Goal: Task Accomplishment & Management: Use online tool/utility

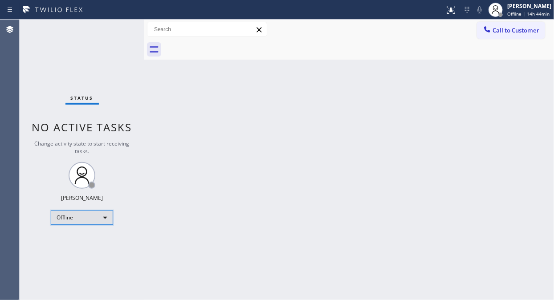
click at [79, 217] on div "Offline" at bounding box center [82, 218] width 62 height 14
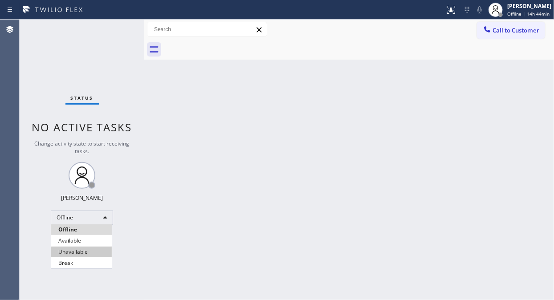
click at [73, 254] on li "Unavailable" at bounding box center [81, 252] width 61 height 11
click at [74, 49] on div "Status No active tasks Change activity state to start receiving tasks. [PERSON_…" at bounding box center [82, 160] width 125 height 281
click at [141, 57] on div "Status No active tasks Change activity state to start receiving tasks. [PERSON_…" at bounding box center [82, 160] width 125 height 281
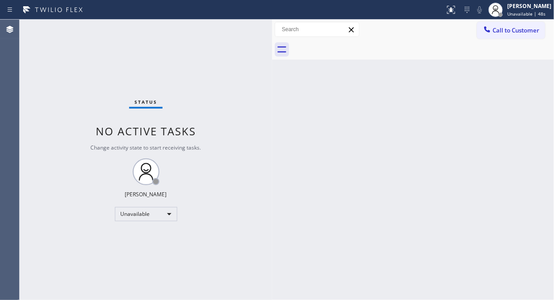
drag, startPoint x: 145, startPoint y: 61, endPoint x: 273, endPoint y: 95, distance: 132.4
click at [272, 95] on div at bounding box center [272, 160] width 0 height 281
click at [73, 55] on div "Status No active tasks Change activity state to start receiving tasks. [PERSON_…" at bounding box center [146, 160] width 253 height 280
drag, startPoint x: 92, startPoint y: 66, endPoint x: 123, endPoint y: 65, distance: 31.2
click at [92, 66] on div "Status No active tasks Change activity state to start receiving tasks. [PERSON_…" at bounding box center [146, 160] width 253 height 280
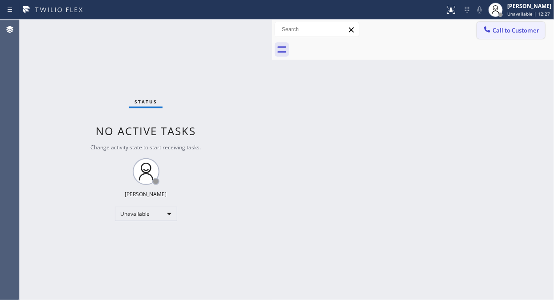
click at [514, 34] on button "Call to Customer" at bounding box center [511, 30] width 68 height 17
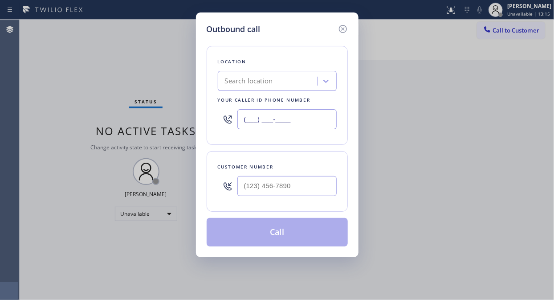
click at [246, 121] on input "(___) ___-____" at bounding box center [286, 119] width 99 height 20
paste input "305) 699-6896"
type input "[PHONE_NUMBER]"
drag, startPoint x: 82, startPoint y: 47, endPoint x: 143, endPoint y: 78, distance: 67.7
click at [82, 47] on div "Outbound call Location HVAC pros of [GEOGRAPHIC_DATA] Your caller id phone numb…" at bounding box center [277, 150] width 554 height 300
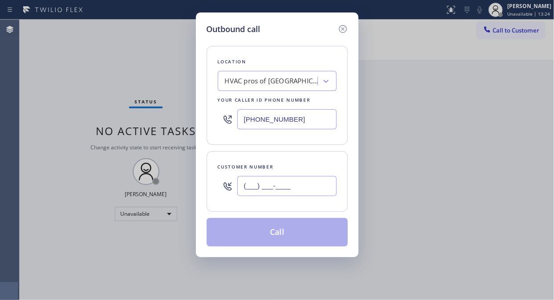
click at [251, 184] on input "(___) ___-____" at bounding box center [286, 186] width 99 height 20
paste input "786) 543-4885"
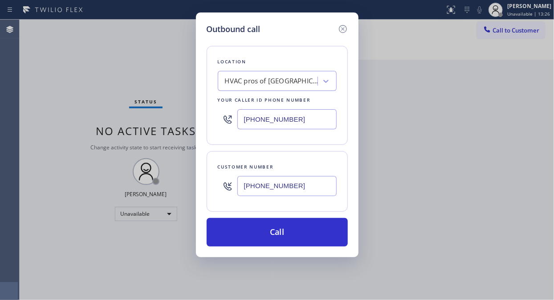
type input "[PHONE_NUMBER]"
click at [47, 27] on div "Outbound call Location HVAC pros of [GEOGRAPHIC_DATA] Your caller id phone numb…" at bounding box center [277, 150] width 554 height 300
click at [241, 118] on input "[PHONE_NUMBER]" at bounding box center [286, 119] width 99 height 20
paste input "786) 543-4885"
type input "[PHONE_NUMBER]"
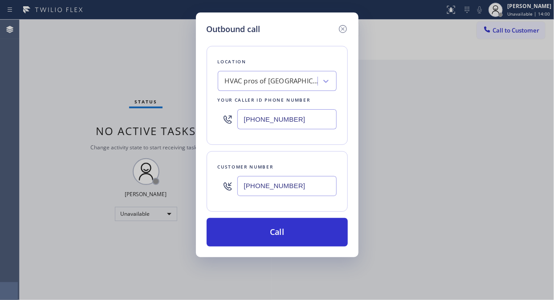
click at [330, 145] on div "Location HVAC pros of [GEOGRAPHIC_DATA] Your caller id phone number [PHONE_NUMB…" at bounding box center [277, 140] width 141 height 211
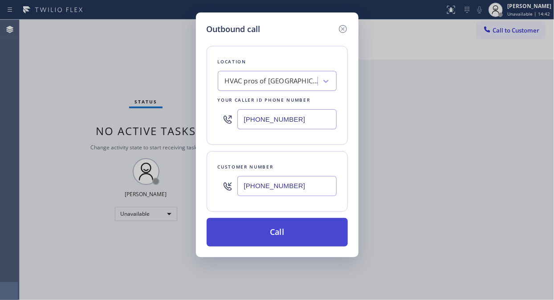
click at [313, 234] on button "Call" at bounding box center [277, 232] width 141 height 29
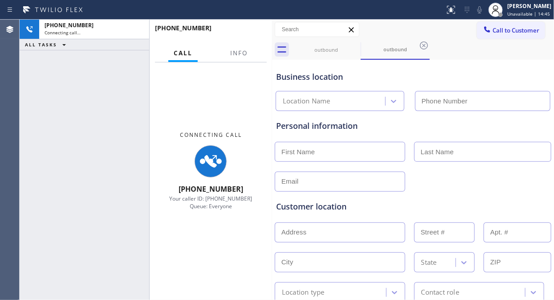
type input "[PHONE_NUMBER]"
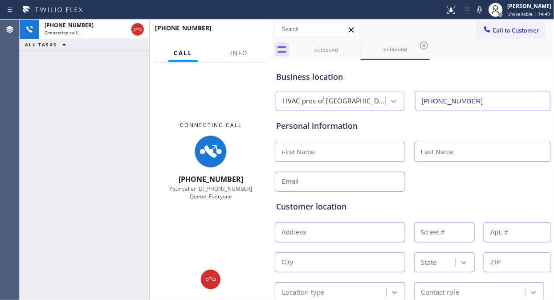
click at [77, 81] on div "[PHONE_NUMBER] Connecting call… ALL TASKS ALL TASKS ACTIVE TASKS TASKS IN WRAP …" at bounding box center [85, 160] width 130 height 280
click at [482, 10] on icon at bounding box center [479, 9] width 11 height 11
click at [482, 10] on rect at bounding box center [480, 9] width 6 height 6
click at [76, 83] on div "[PHONE_NUMBER] Connecting call… ALL TASKS ALL TASKS ACTIVE TASKS TASKS IN WRAP …" at bounding box center [85, 160] width 130 height 280
click at [260, 52] on div "Call Info" at bounding box center [211, 54] width 112 height 18
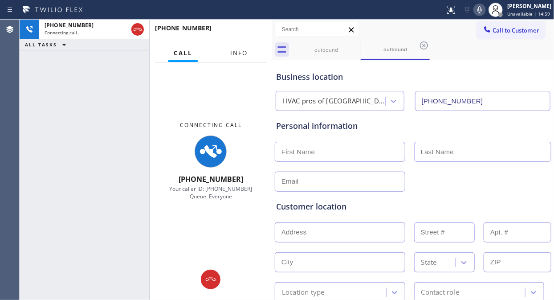
click at [243, 54] on span "Info" at bounding box center [238, 53] width 17 height 8
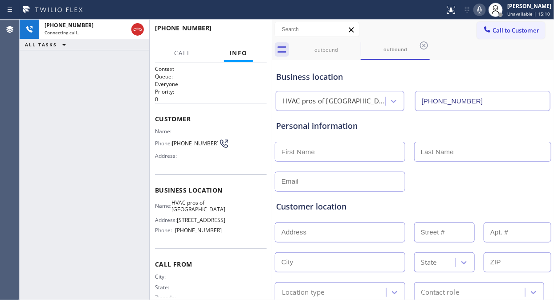
click at [85, 106] on div "[PHONE_NUMBER] Connecting call… ALL TASKS ALL TASKS ACTIVE TASKS TASKS IN WRAP …" at bounding box center [85, 160] width 130 height 280
drag, startPoint x: 139, startPoint y: 29, endPoint x: 417, endPoint y: 99, distance: 286.1
click at [403, 108] on div "[PHONE_NUMBER] Live | 00:00 ALL TASKS ALL TASKS ACTIVE TASKS TASKS IN WRAP UP […" at bounding box center [287, 160] width 534 height 280
click at [485, 12] on icon at bounding box center [479, 9] width 11 height 11
click at [245, 30] on span "HANG UP" at bounding box center [246, 32] width 27 height 6
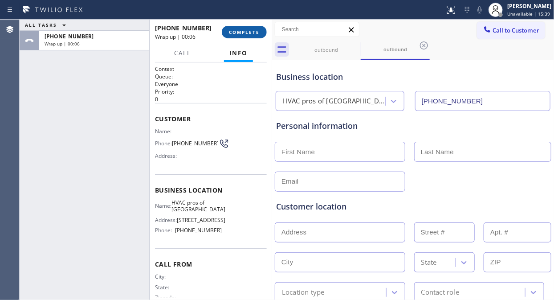
click at [255, 31] on span "COMPLETE" at bounding box center [244, 32] width 31 height 6
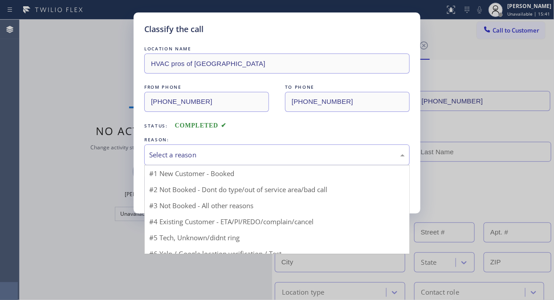
click at [257, 153] on div "Select a reason" at bounding box center [277, 155] width 256 height 10
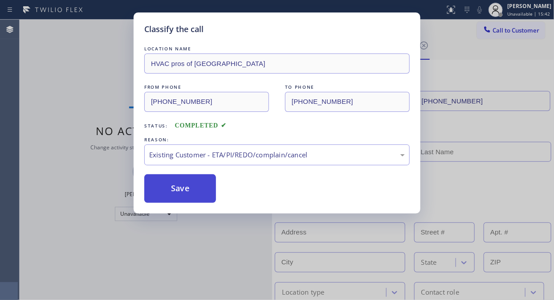
click at [167, 188] on button "Save" at bounding box center [180, 188] width 72 height 29
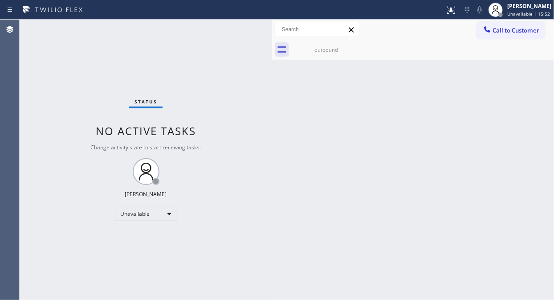
drag, startPoint x: 69, startPoint y: 64, endPoint x: 83, endPoint y: 61, distance: 14.5
click at [69, 64] on div "Status No active tasks Change activity state to start receiving tasks. [PERSON_…" at bounding box center [146, 160] width 253 height 280
click at [506, 33] on span "Call to Customer" at bounding box center [516, 30] width 47 height 8
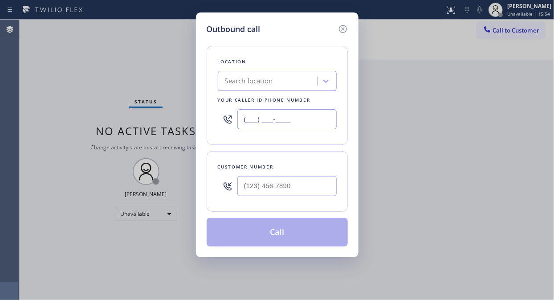
click at [246, 121] on input "(___) ___-____" at bounding box center [286, 119] width 99 height 20
paste input "708) 554-7898"
type input "[PHONE_NUMBER]"
click at [73, 90] on div "Outbound call Location American Service Alliance [GEOGRAPHIC_DATA] Your caller …" at bounding box center [277, 150] width 554 height 300
click at [242, 190] on input "(___) ___-____" at bounding box center [286, 186] width 99 height 20
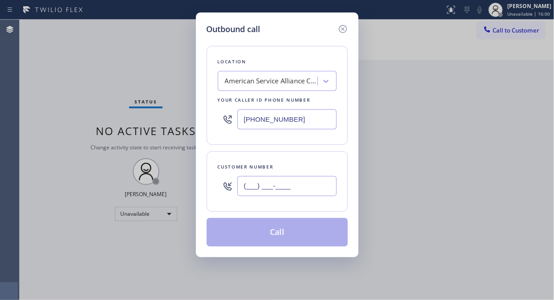
paste input "773) 977-5477"
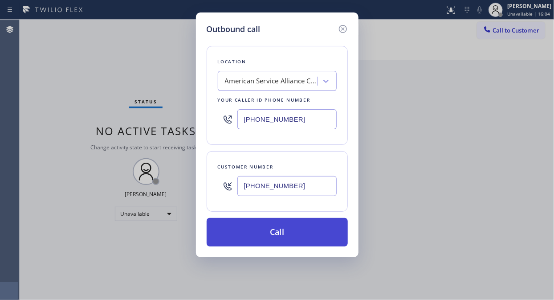
type input "[PHONE_NUMBER]"
click at [290, 233] on button "Call" at bounding box center [277, 232] width 141 height 29
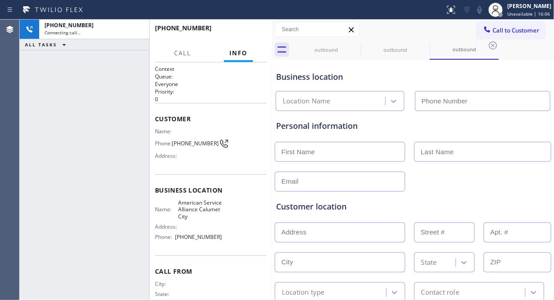
type input "[PHONE_NUMBER]"
click at [104, 88] on div "[PHONE_NUMBER] Connecting call… ALL TASKS ALL TASKS ACTIVE TASKS TASKS IN WRAP …" at bounding box center [85, 160] width 130 height 280
click at [482, 10] on icon at bounding box center [479, 9] width 4 height 7
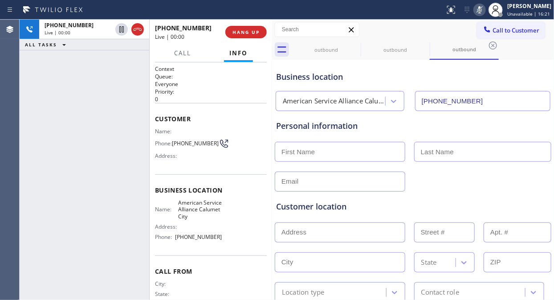
click at [482, 10] on icon at bounding box center [479, 9] width 11 height 11
click at [91, 91] on div "[PHONE_NUMBER] Live | 00:10 ALL TASKS ALL TASKS ACTIVE TASKS TASKS IN WRAP UP" at bounding box center [85, 160] width 130 height 280
click at [483, 9] on icon at bounding box center [479, 9] width 11 height 11
click at [483, 9] on rect at bounding box center [480, 9] width 6 height 6
click at [249, 32] on span "HANG UP" at bounding box center [246, 32] width 27 height 6
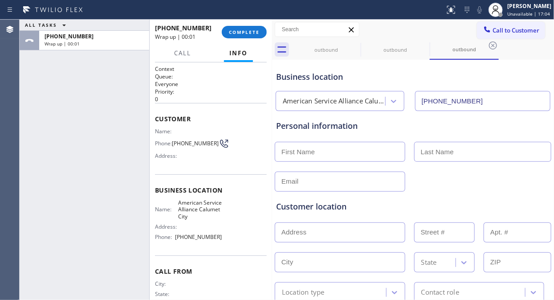
click at [82, 114] on div "ALL TASKS ALL TASKS ACTIVE TASKS TASKS IN WRAP UP [PHONE_NUMBER] Wrap up | 00:01" at bounding box center [85, 160] width 130 height 280
click at [353, 46] on icon at bounding box center [355, 45] width 11 height 11
click at [250, 32] on span "COMPLETE" at bounding box center [244, 32] width 31 height 6
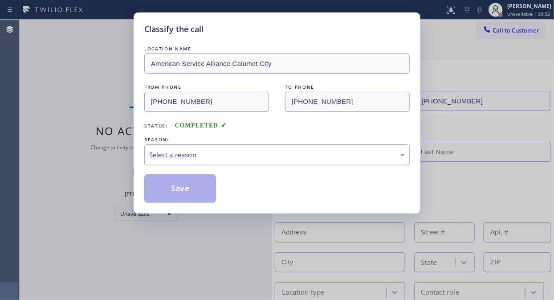
click at [244, 165] on div "Select a reason" at bounding box center [276, 154] width 265 height 21
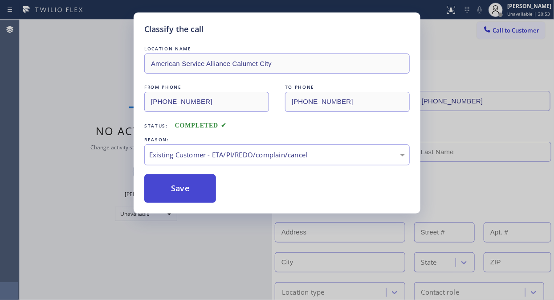
click at [199, 198] on button "Save" at bounding box center [180, 188] width 72 height 29
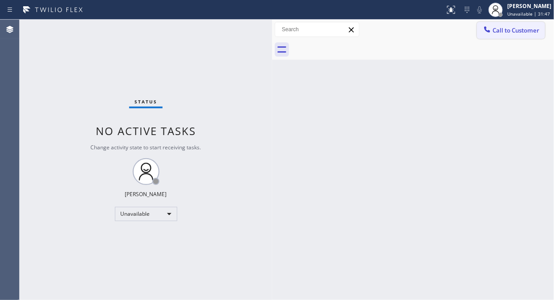
click at [514, 30] on span "Call to Customer" at bounding box center [516, 30] width 47 height 8
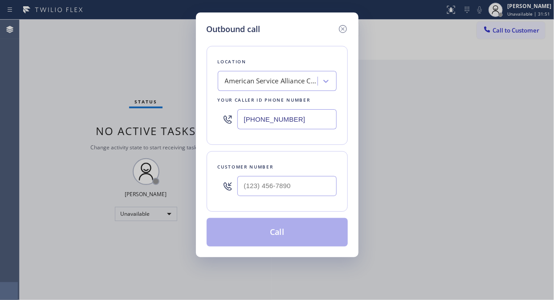
drag, startPoint x: 77, startPoint y: 88, endPoint x: 177, endPoint y: 86, distance: 100.7
click at [77, 88] on div "Outbound call Location American Service Alliance [GEOGRAPHIC_DATA] Your caller …" at bounding box center [277, 150] width 554 height 300
drag, startPoint x: 313, startPoint y: 118, endPoint x: 207, endPoint y: 110, distance: 106.7
click at [207, 110] on div "Location American Service Alliance [GEOGRAPHIC_DATA] Your caller id phone numbe…" at bounding box center [277, 95] width 141 height 99
click at [242, 185] on input "(___) ___-____" at bounding box center [286, 186] width 99 height 20
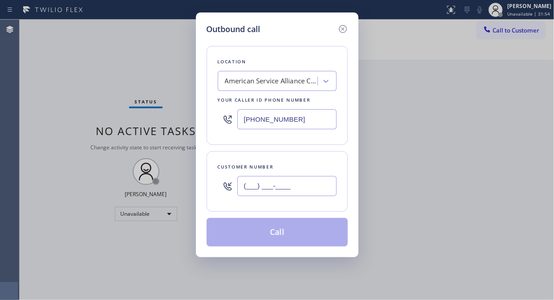
paste input "708) 554-7898"
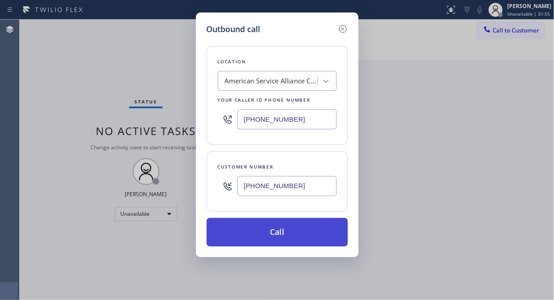
type input "[PHONE_NUMBER]"
click at [286, 231] on button "Call" at bounding box center [277, 232] width 141 height 29
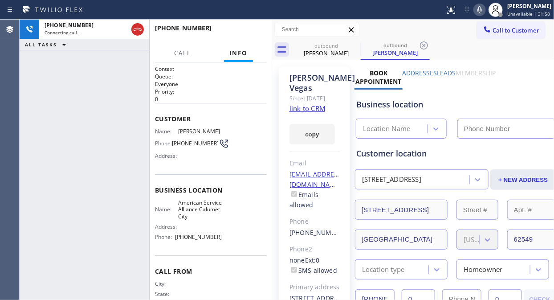
drag, startPoint x: 137, startPoint y: 29, endPoint x: 142, endPoint y: 46, distance: 18.5
click at [139, 29] on icon at bounding box center [137, 29] width 11 height 11
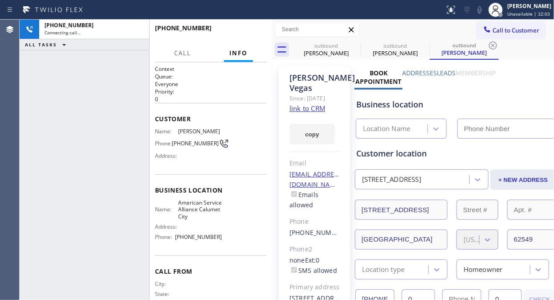
type input "[PHONE_NUMBER]"
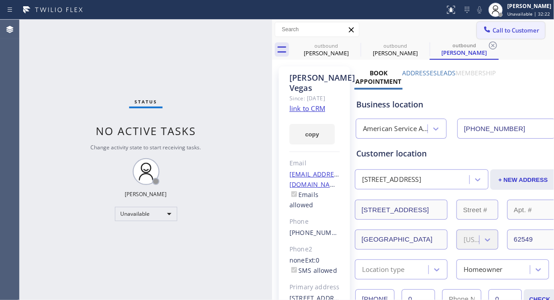
click at [509, 33] on span "Call to Customer" at bounding box center [516, 30] width 47 height 8
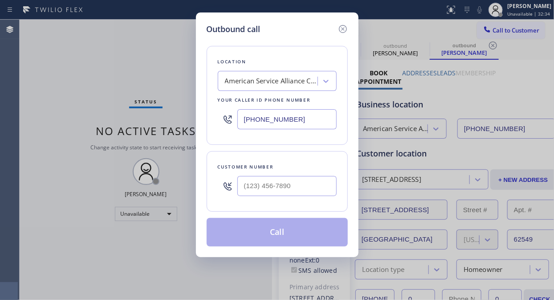
click at [77, 69] on div "Outbound call Location American Service Alliance [GEOGRAPHIC_DATA] Your caller …" at bounding box center [277, 150] width 554 height 300
click at [243, 189] on input "(___) ___-____" at bounding box center [286, 186] width 99 height 20
paste input "773) 977-5477"
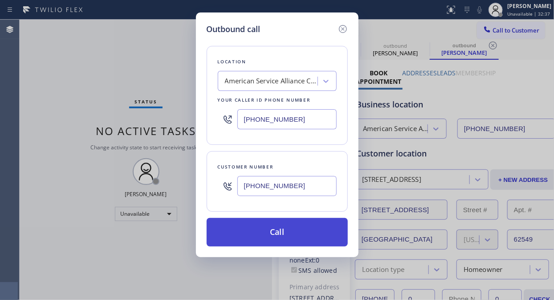
type input "[PHONE_NUMBER]"
click at [295, 229] on button "Call" at bounding box center [277, 232] width 141 height 29
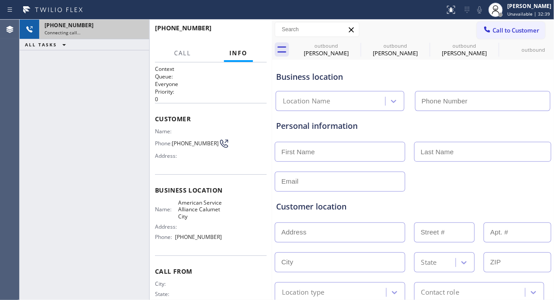
type input "[PHONE_NUMBER]"
click at [141, 31] on icon at bounding box center [137, 29] width 11 height 11
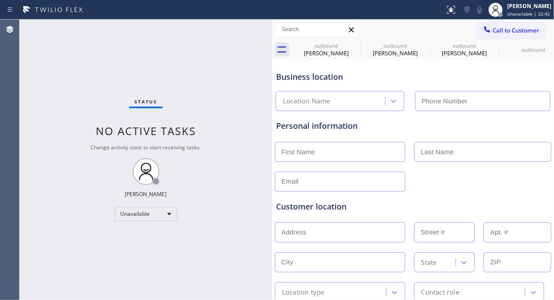
type input "[PHONE_NUMBER]"
click at [80, 91] on div "Status No active tasks Change activity state to start receiving tasks. [PERSON_…" at bounding box center [146, 160] width 253 height 280
click at [335, 149] on input "text" at bounding box center [340, 152] width 131 height 20
paste input "[PERSON_NAME]"
drag, startPoint x: 336, startPoint y: 149, endPoint x: 309, endPoint y: 150, distance: 27.2
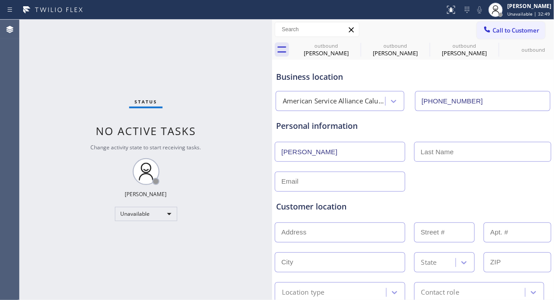
click at [309, 150] on input "[PERSON_NAME]" at bounding box center [340, 152] width 131 height 20
type input "[PERSON_NAME]"
click at [452, 157] on input "text" at bounding box center [483, 152] width 138 height 20
paste input "[PERSON_NAME]"
type input "[PERSON_NAME]"
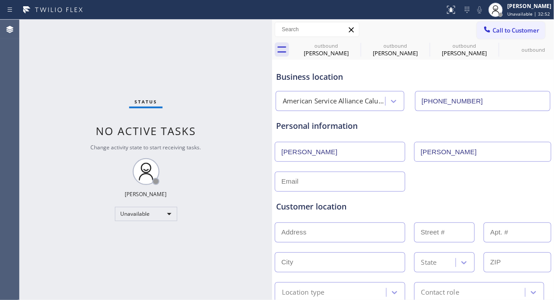
click at [362, 154] on input "[PERSON_NAME]" at bounding box center [340, 152] width 131 height 20
type input "[PERSON_NAME]"
click at [330, 183] on input "text" at bounding box center [340, 181] width 131 height 20
paste input "[EMAIL_ADDRESS][DOMAIN_NAME]"
type input "[EMAIL_ADDRESS][DOMAIN_NAME]"
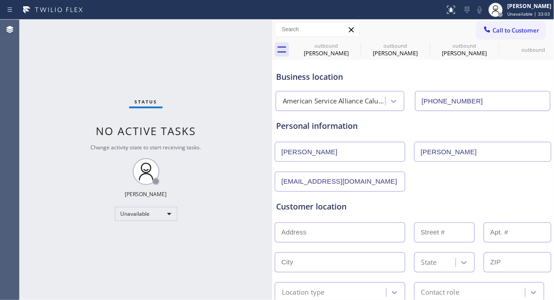
click at [92, 81] on div "Status No active tasks Change activity state to start receiving tasks. [PERSON_…" at bounding box center [146, 160] width 253 height 280
click at [331, 238] on input "text" at bounding box center [340, 232] width 131 height 20
paste input "1017 bernam 60409"
drag, startPoint x: 364, startPoint y: 232, endPoint x: 273, endPoint y: 232, distance: 91.3
click at [273, 232] on div "Status No active tasks Change activity state to start receiving tasks. [PERSON_…" at bounding box center [287, 160] width 534 height 280
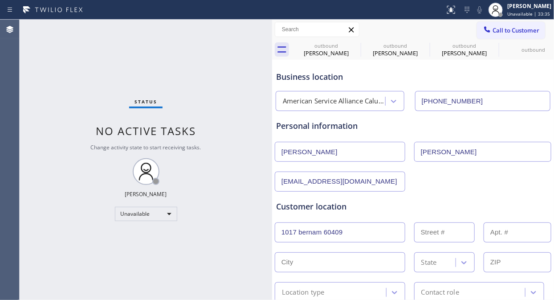
click at [352, 233] on input "1017 bernam 60409" at bounding box center [340, 232] width 131 height 20
drag, startPoint x: 352, startPoint y: 233, endPoint x: 264, endPoint y: 234, distance: 88.6
click at [264, 234] on div "Status No active tasks Change activity state to start receiving tasks. [PERSON_…" at bounding box center [287, 160] width 534 height 280
paste input "[PERSON_NAME][GEOGRAPHIC_DATA], [GEOGRAPHIC_DATA]"
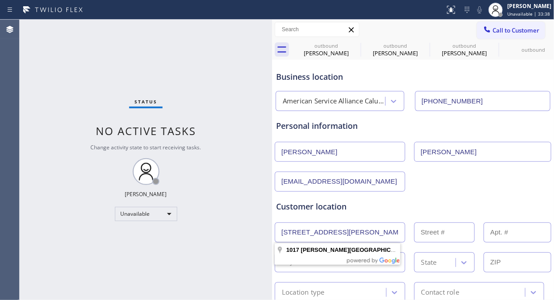
type input "[STREET_ADDRESS][PERSON_NAME]"
type input "1017"
type input "[GEOGRAPHIC_DATA]"
type input "60409"
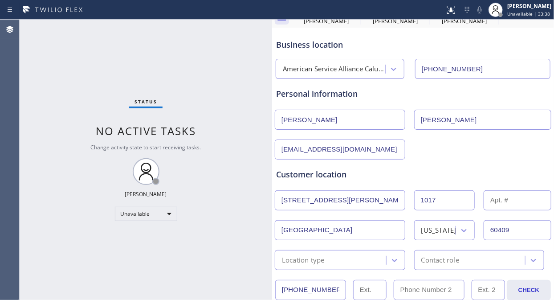
scroll to position [49, 0]
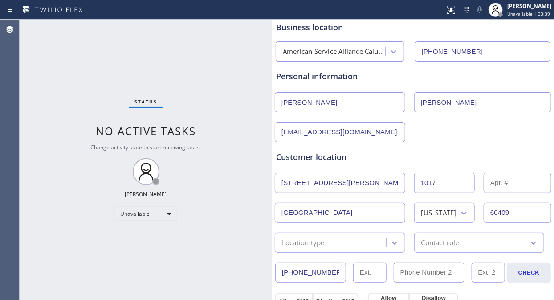
click at [339, 247] on div "Location type" at bounding box center [331, 243] width 109 height 16
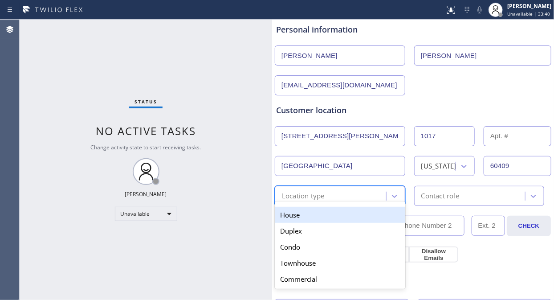
scroll to position [148, 0]
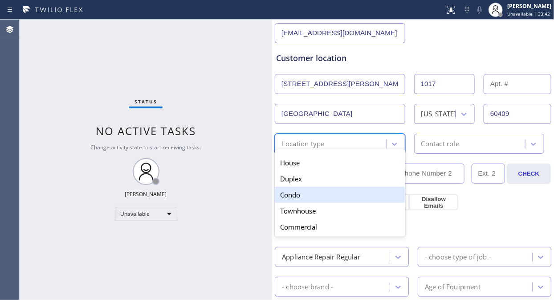
click at [303, 193] on div "Condo" at bounding box center [340, 195] width 131 height 16
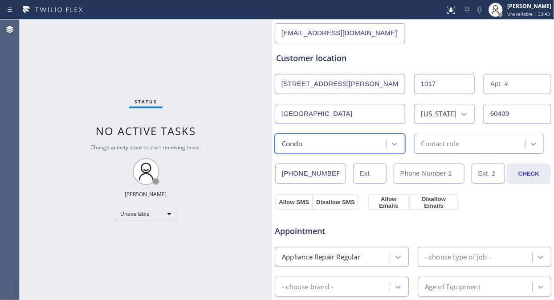
click at [449, 138] on div "Contact role" at bounding box center [471, 144] width 109 height 16
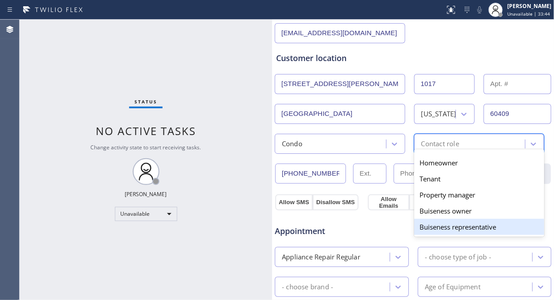
click at [431, 224] on div "Buiseness representative" at bounding box center [479, 227] width 131 height 16
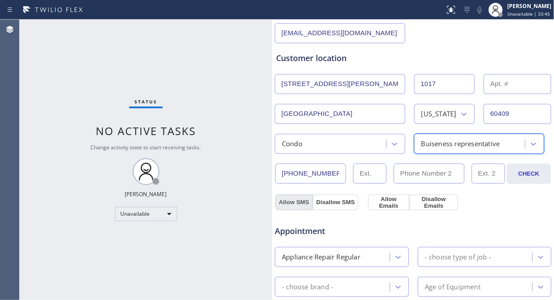
click at [290, 203] on button "Allow SMS" at bounding box center [293, 202] width 37 height 16
click at [384, 207] on div "Appointment Appliance Repair Regular - choose type of job - - choose brand - Ag…" at bounding box center [412, 293] width 277 height 175
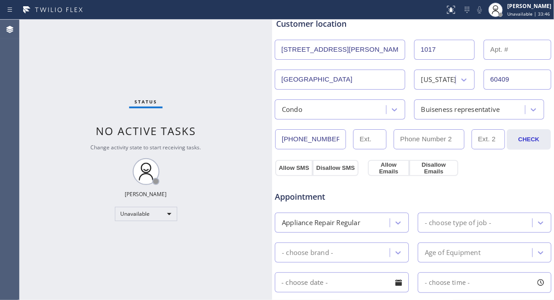
scroll to position [247, 0]
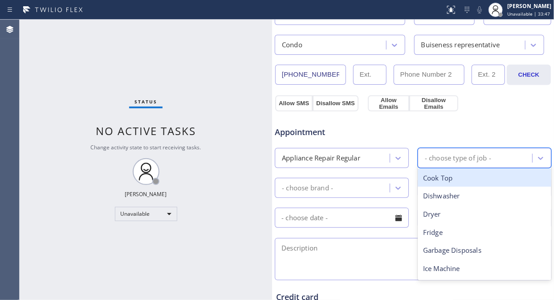
click at [450, 156] on div "- choose type of job -" at bounding box center [458, 158] width 66 height 10
type input "wa"
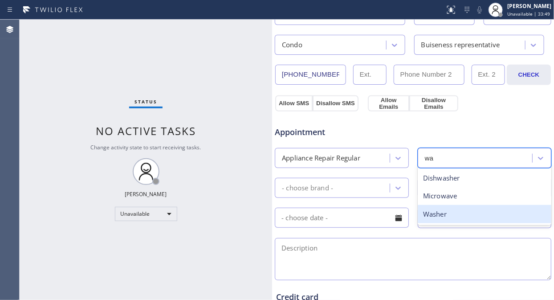
click at [442, 216] on div "Washer" at bounding box center [485, 214] width 134 height 18
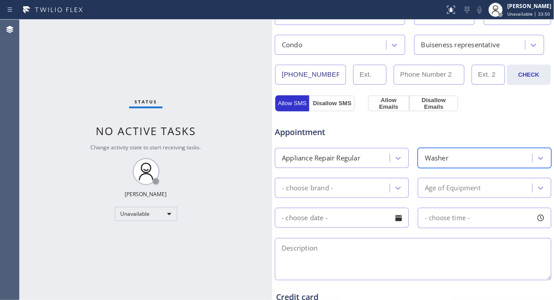
click at [332, 186] on div "- choose brand -" at bounding box center [307, 188] width 51 height 10
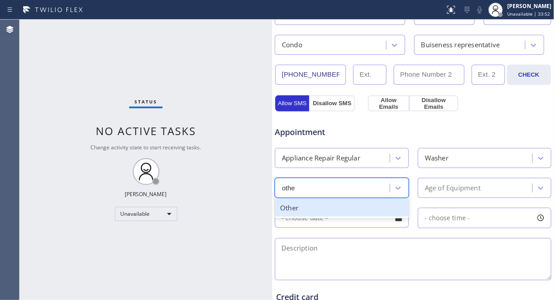
type input "other"
click at [335, 204] on div "Other" at bounding box center [342, 208] width 134 height 18
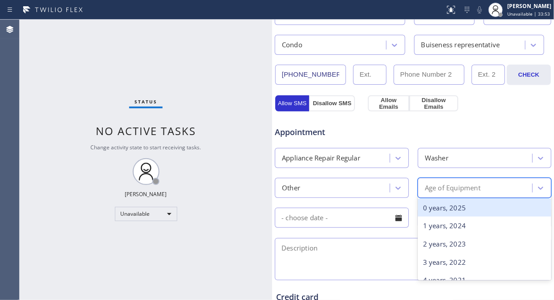
click at [481, 193] on div "Age of Equipment" at bounding box center [476, 188] width 112 height 16
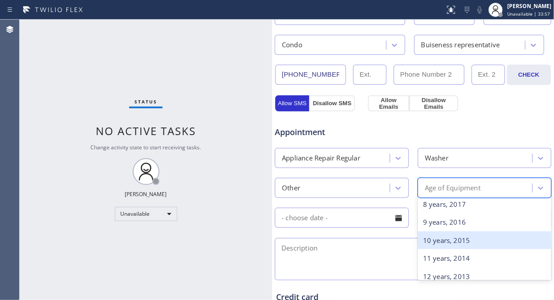
scroll to position [99, 0]
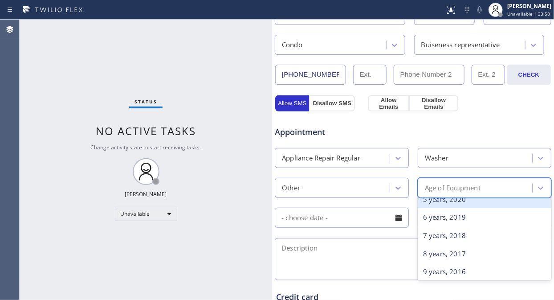
click at [464, 202] on div "5 years, 2020" at bounding box center [485, 199] width 134 height 18
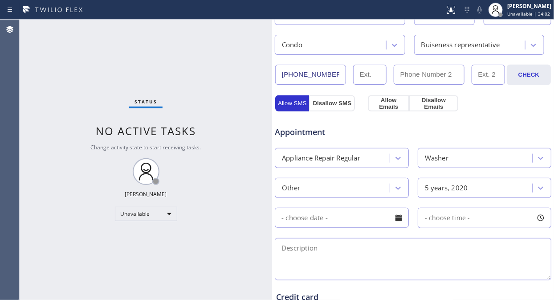
click at [428, 251] on textarea at bounding box center [413, 259] width 277 height 42
paste textarea "4 coin operated washer not working/"
drag, startPoint x: 527, startPoint y: 247, endPoint x: 397, endPoint y: 246, distance: 130.1
click at [397, 246] on textarea "4 coin operated washer not working/ 4 coin operated washer not working/" at bounding box center [413, 259] width 277 height 42
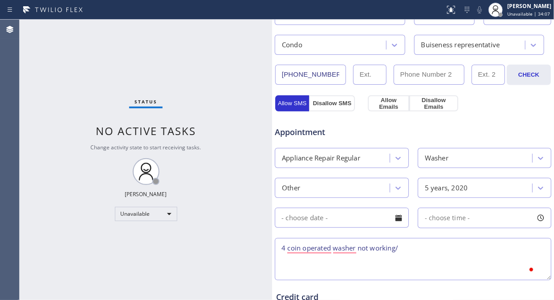
scroll to position [247, 0]
paste textarea "[GEOGRAPHIC_DATA]"
click at [400, 251] on textarea "4 coin operated washer not working/[GEOGRAPHIC_DATA]" at bounding box center [413, 259] width 277 height 42
click at [481, 248] on textarea "4 coin-operated washer not working/ [GEOGRAPHIC_DATA]" at bounding box center [413, 259] width 277 height 42
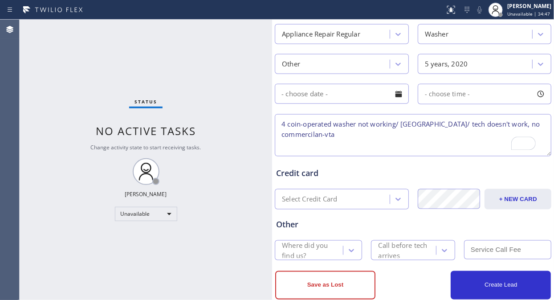
scroll to position [390, 0]
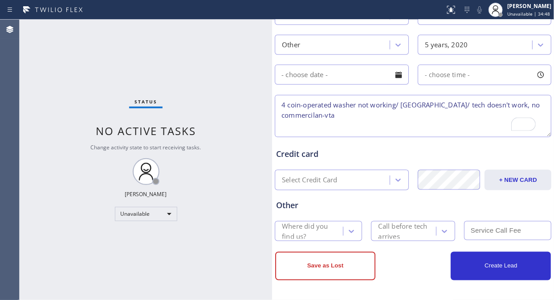
type textarea "4 coin-operated washer not working/ [GEOGRAPHIC_DATA]/ tech doesn't work, no co…"
click at [308, 224] on div "Where did you find us?" at bounding box center [312, 231] width 60 height 20
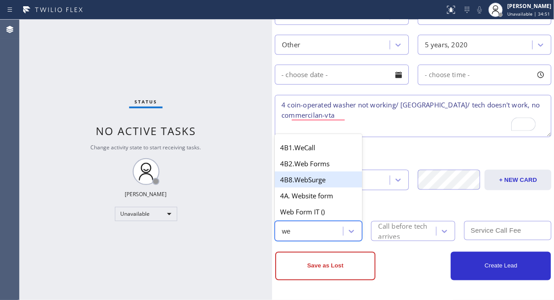
type input "w"
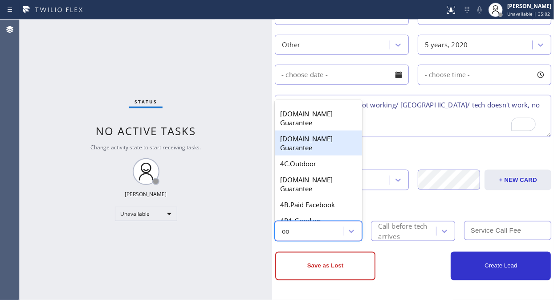
type input "o"
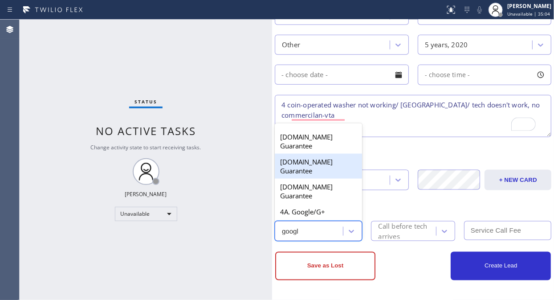
type input "google"
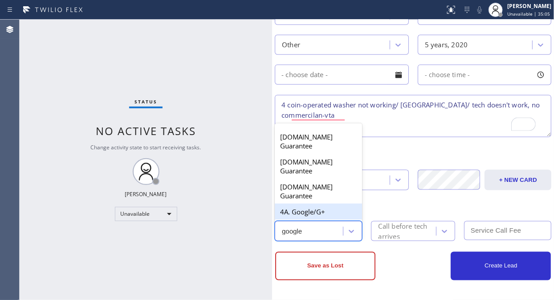
click at [319, 208] on div "4A. Google/G+" at bounding box center [318, 212] width 87 height 16
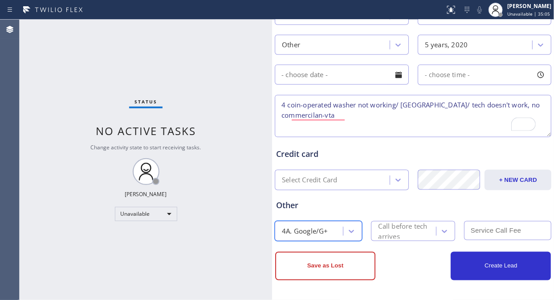
click at [401, 228] on div "Call before tech arrives" at bounding box center [406, 231] width 57 height 20
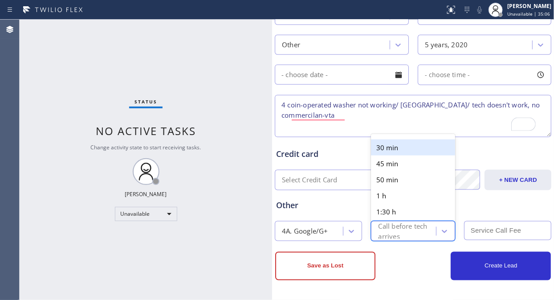
click at [379, 146] on div "30 min" at bounding box center [413, 147] width 84 height 16
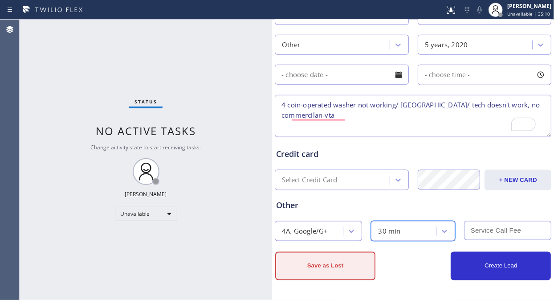
click at [326, 265] on button "Save as Lost" at bounding box center [325, 266] width 100 height 29
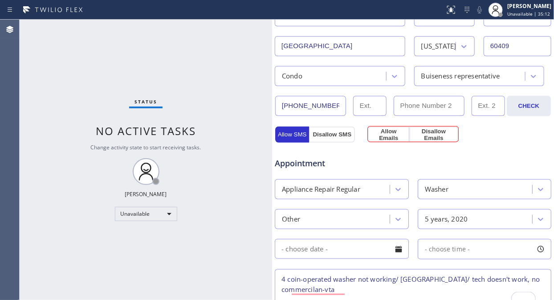
scroll to position [223, 0]
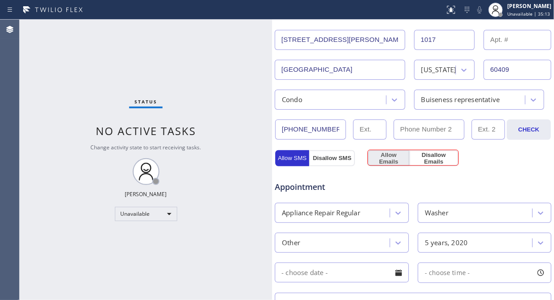
click at [384, 156] on button "Allow Emails" at bounding box center [388, 158] width 41 height 16
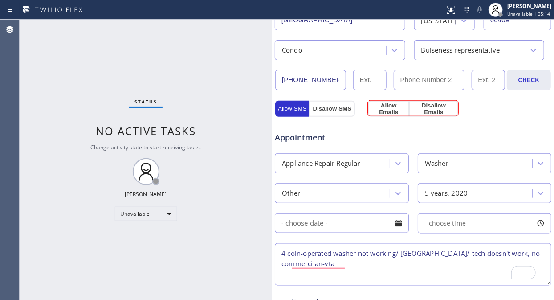
scroll to position [0, 0]
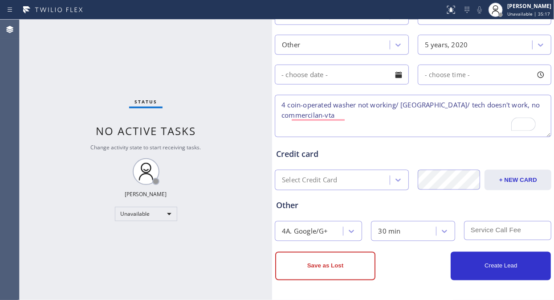
click at [59, 78] on div "Status No active tasks Change activity state to start receiving tasks. [PERSON_…" at bounding box center [146, 160] width 253 height 280
click at [335, 261] on button "Save as Lost" at bounding box center [325, 266] width 100 height 29
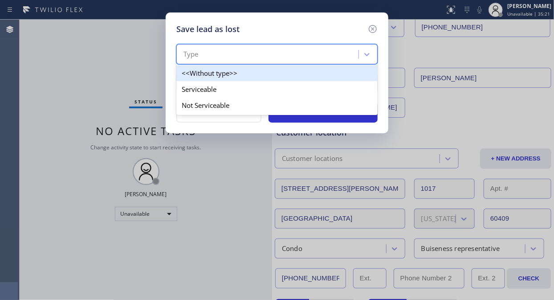
drag, startPoint x: 279, startPoint y: 53, endPoint x: 278, endPoint y: 48, distance: 5.1
click at [279, 50] on div "Type" at bounding box center [268, 55] width 179 height 16
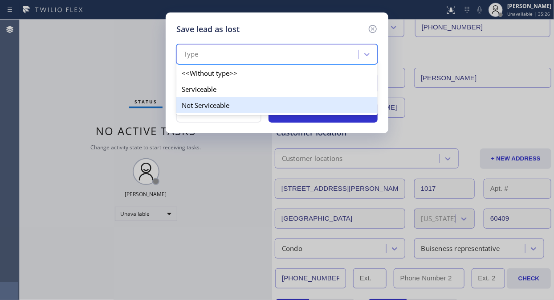
click at [229, 101] on div "Not Serviceable" at bounding box center [276, 105] width 201 height 16
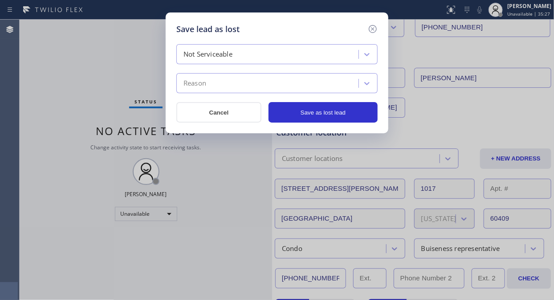
click at [245, 85] on div "Reason" at bounding box center [268, 84] width 179 height 16
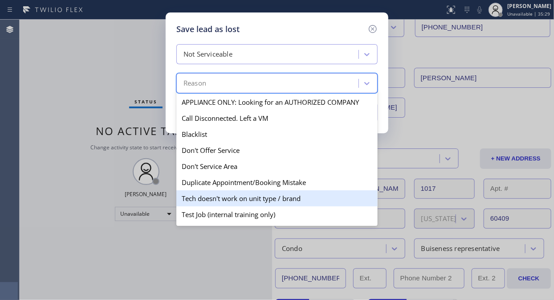
click at [230, 194] on div "Tech doesn't work on unit type / brand" at bounding box center [276, 198] width 201 height 16
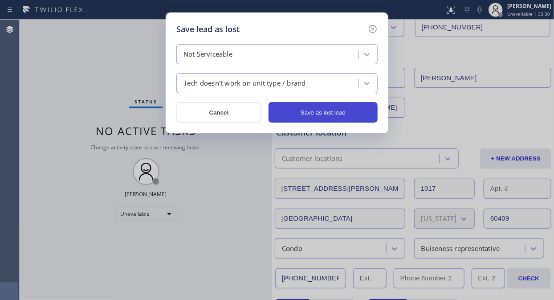
click at [312, 110] on button "Save as lost lead" at bounding box center [323, 112] width 109 height 20
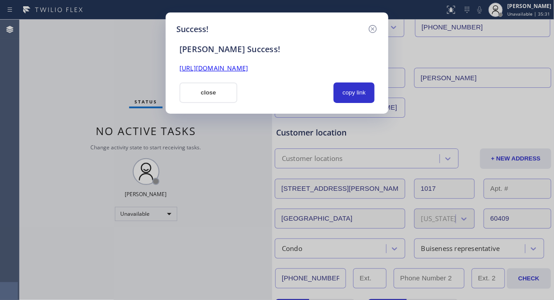
click at [248, 65] on link "[URL][DOMAIN_NAME]" at bounding box center [213, 68] width 69 height 8
click at [212, 92] on button "close" at bounding box center [208, 92] width 58 height 20
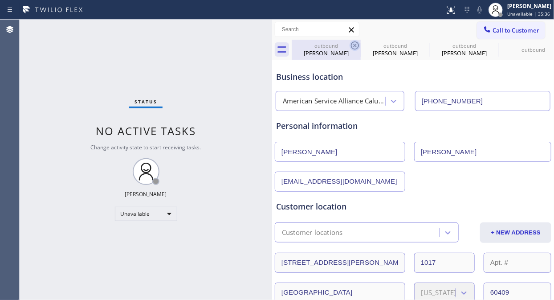
click at [356, 43] on icon at bounding box center [355, 45] width 11 height 11
click at [0, 0] on icon at bounding box center [0, 0] width 0 height 0
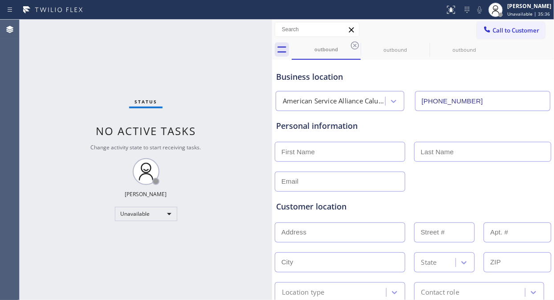
click at [356, 43] on icon at bounding box center [355, 45] width 11 height 11
click at [0, 0] on icon at bounding box center [0, 0] width 0 height 0
click at [356, 43] on div "outbound outbound outbound" at bounding box center [423, 50] width 262 height 20
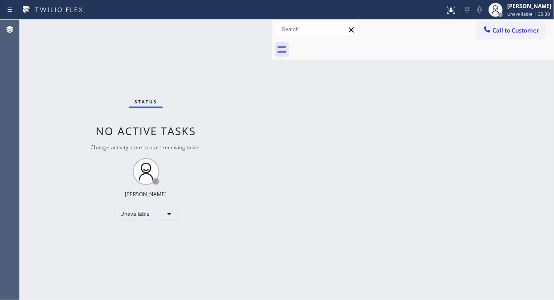
click at [355, 44] on div at bounding box center [423, 50] width 262 height 20
click at [528, 33] on span "Call to Customer" at bounding box center [516, 30] width 47 height 8
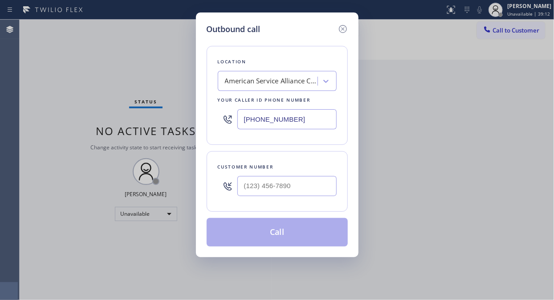
click at [268, 85] on div "American Service Alliance Calumet City" at bounding box center [272, 81] width 94 height 10
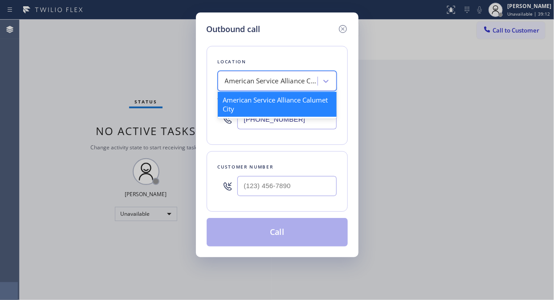
paste input "Hollywood Appliance Repair Company"
type input "Hollywood Appliance Repair Company"
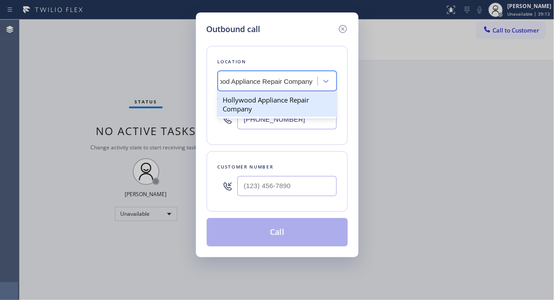
click at [269, 103] on div "Hollywood Appliance Repair Company" at bounding box center [277, 104] width 119 height 25
type input "[PHONE_NUMBER]"
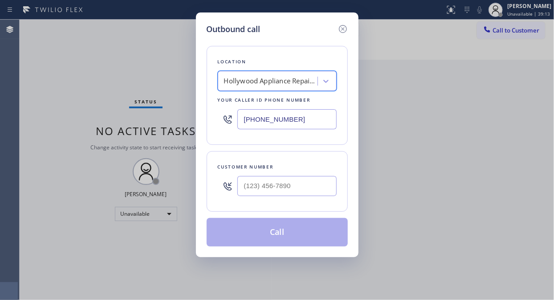
scroll to position [0, 1]
drag, startPoint x: 82, startPoint y: 100, endPoint x: 96, endPoint y: 106, distance: 14.4
click at [82, 100] on div "Outbound call Location [GEOGRAPHIC_DATA] Appliance Repair Company Your caller i…" at bounding box center [277, 150] width 554 height 300
click at [239, 185] on input "(___) ___-____" at bounding box center [286, 186] width 99 height 20
paste input "209) 298-0656"
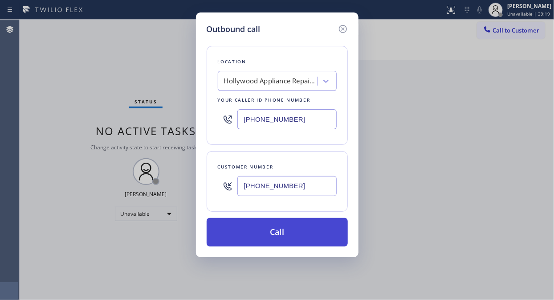
type input "[PHONE_NUMBER]"
click at [279, 228] on button "Call" at bounding box center [277, 232] width 141 height 29
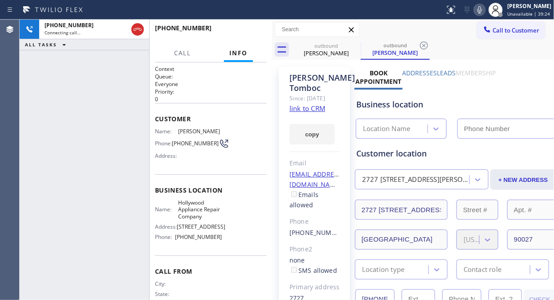
type input "[PHONE_NUMBER]"
click at [94, 122] on div "[PHONE_NUMBER] Live | 00:08 ALL TASKS ALL TASKS ACTIVE TASKS TASKS IN WRAP UP" at bounding box center [85, 160] width 130 height 280
click at [251, 29] on span "HANG UP" at bounding box center [246, 32] width 27 height 6
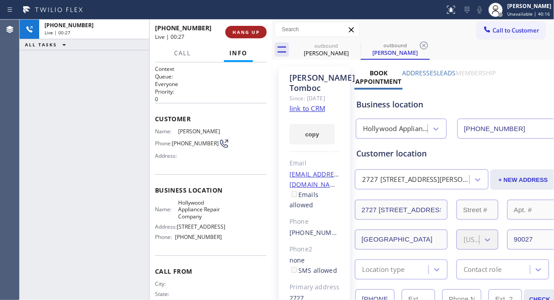
click at [251, 29] on span "HANG UP" at bounding box center [246, 32] width 27 height 6
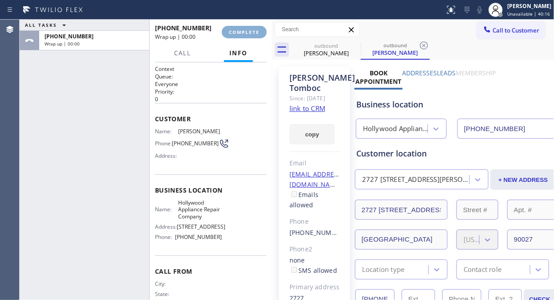
click at [251, 29] on span "COMPLETE" at bounding box center [244, 32] width 31 height 6
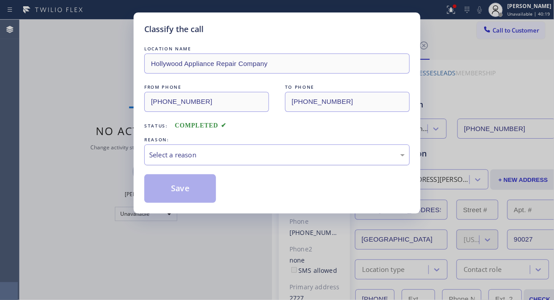
click at [250, 165] on div "Select a reason" at bounding box center [276, 154] width 265 height 21
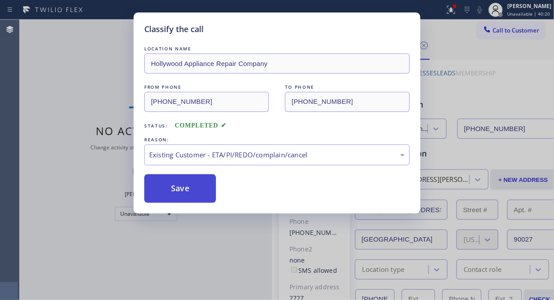
click at [179, 195] on button "Save" at bounding box center [180, 188] width 72 height 29
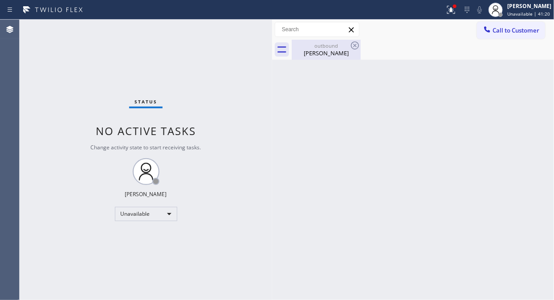
drag, startPoint x: 337, startPoint y: 48, endPoint x: 347, endPoint y: 48, distance: 10.7
click at [337, 48] on div "outbound" at bounding box center [326, 45] width 67 height 7
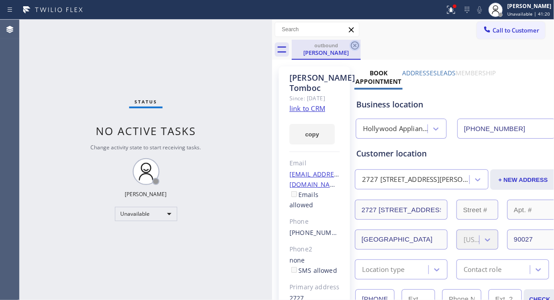
drag, startPoint x: 355, startPoint y: 41, endPoint x: 432, endPoint y: 25, distance: 78.2
click at [357, 41] on icon at bounding box center [355, 45] width 11 height 11
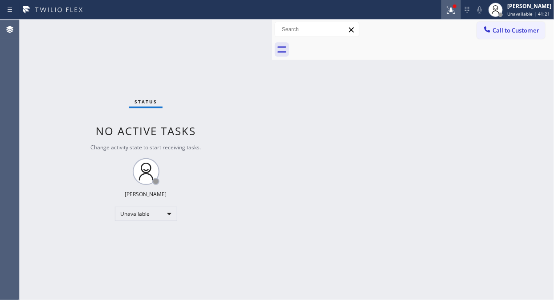
click at [453, 9] on icon at bounding box center [451, 10] width 8 height 8
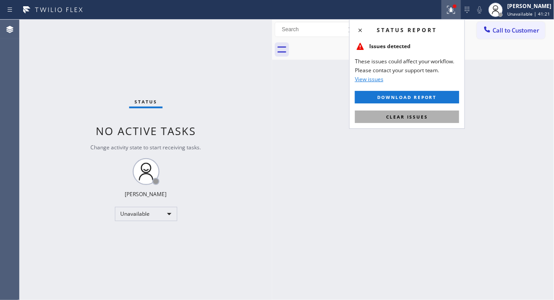
click at [420, 122] on button "Clear issues" at bounding box center [407, 116] width 104 height 12
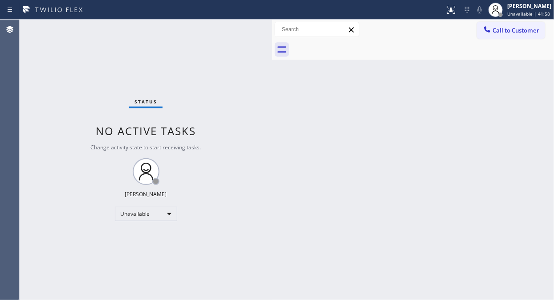
click at [61, 71] on div "Status No active tasks Change activity state to start receiving tasks. [PERSON_…" at bounding box center [146, 160] width 253 height 280
drag, startPoint x: 504, startPoint y: 30, endPoint x: 353, endPoint y: 78, distance: 158.6
click at [504, 30] on span "Call to Customer" at bounding box center [516, 30] width 47 height 8
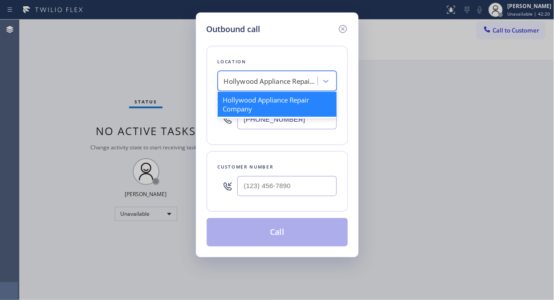
click at [270, 82] on div "Hollywood Appliance Repair Company" at bounding box center [271, 81] width 94 height 10
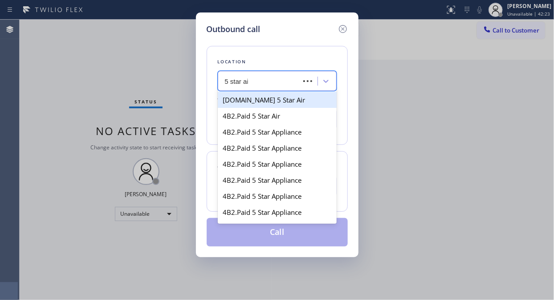
type input "5 star air"
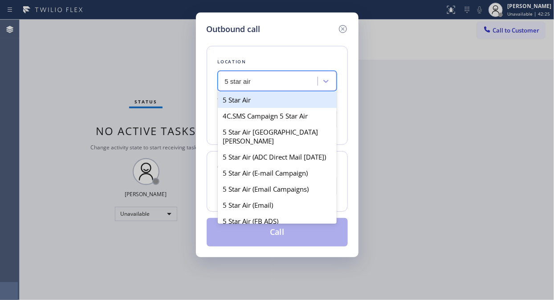
click at [265, 101] on div "5 Star Air" at bounding box center [277, 100] width 119 height 16
type input "[PHONE_NUMBER]"
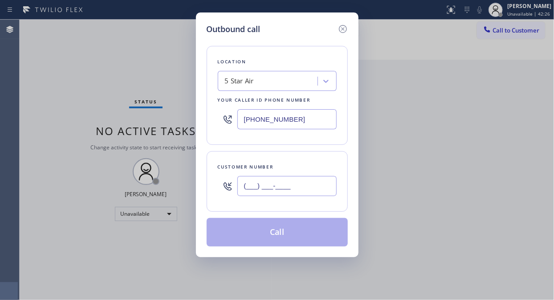
click at [259, 188] on input "(___) ___-____" at bounding box center [286, 186] width 99 height 20
paste input "818) 606-6113"
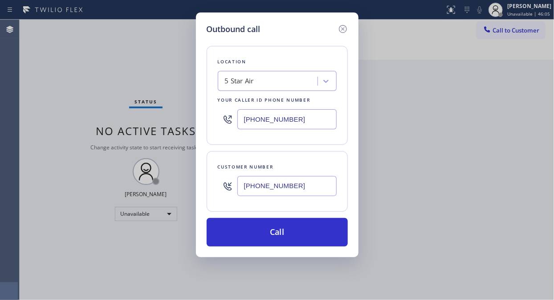
click at [90, 77] on div "Outbound call Location 5 Star Air Your caller id phone number [PHONE_NUMBER] Cu…" at bounding box center [277, 150] width 554 height 300
click at [245, 184] on input "[PHONE_NUMBER]" at bounding box center [286, 186] width 99 height 20
paste input "text"
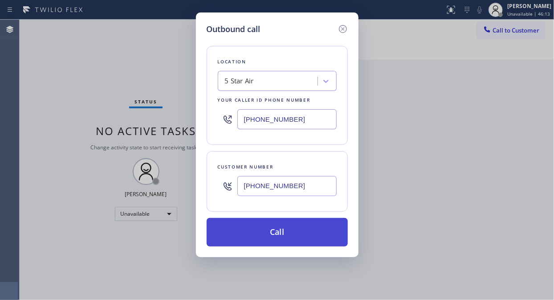
type input "[PHONE_NUMBER]"
click at [282, 229] on button "Call" at bounding box center [277, 232] width 141 height 29
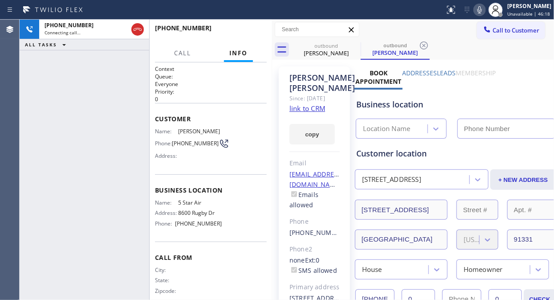
type input "[PHONE_NUMBER]"
click at [318, 113] on link "link to CRM" at bounding box center [308, 108] width 36 height 9
click at [250, 33] on span "HANG UP" at bounding box center [246, 32] width 27 height 6
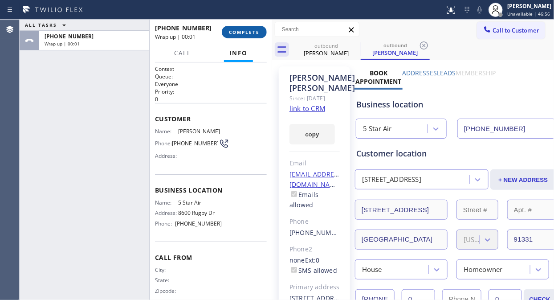
click at [250, 33] on span "COMPLETE" at bounding box center [244, 32] width 31 height 6
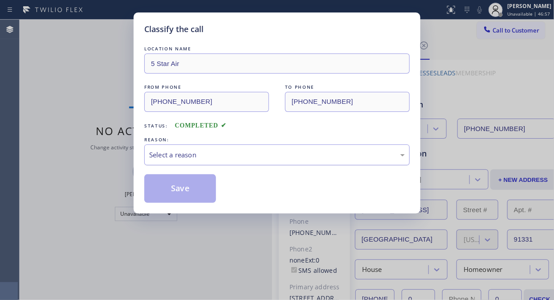
click at [242, 156] on div "Select a reason" at bounding box center [277, 155] width 256 height 10
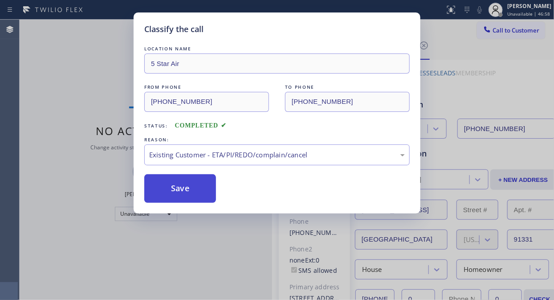
click at [192, 184] on button "Save" at bounding box center [180, 188] width 72 height 29
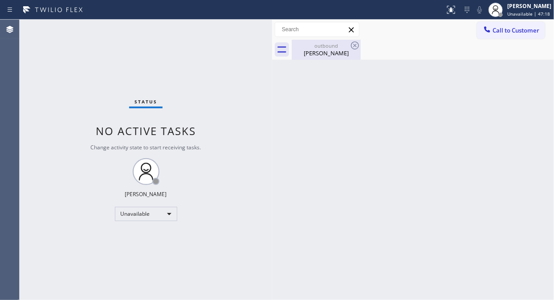
click at [337, 58] on div "outbound [PERSON_NAME]" at bounding box center [326, 50] width 67 height 20
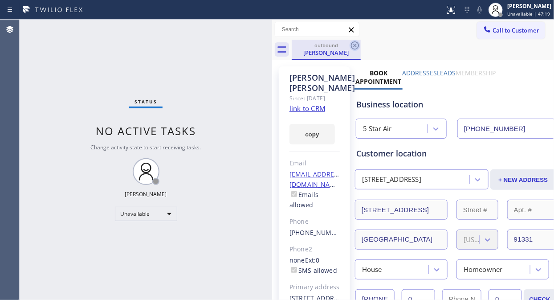
click at [358, 42] on icon at bounding box center [355, 45] width 11 height 11
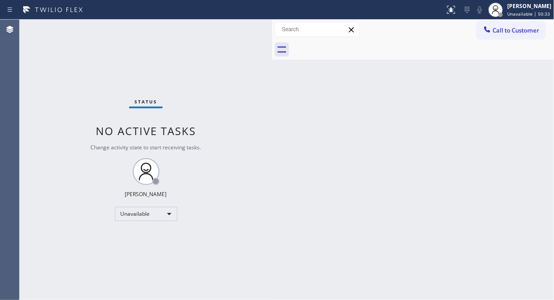
click at [88, 87] on div "Status No active tasks Change activity state to start receiving tasks. [PERSON_…" at bounding box center [146, 160] width 253 height 280
click at [503, 34] on span "Call to Customer" at bounding box center [516, 30] width 47 height 8
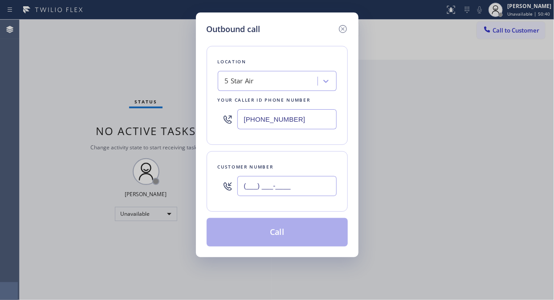
click at [248, 190] on input "(___) ___-____" at bounding box center [286, 186] width 99 height 20
paste input "626) 388-5460"
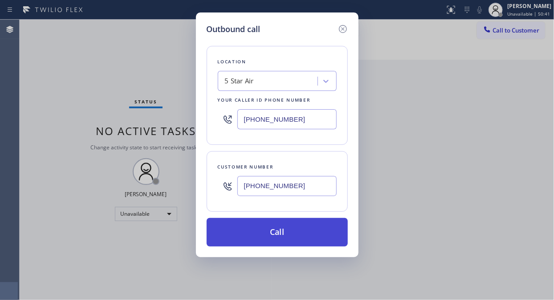
type input "[PHONE_NUMBER]"
click at [308, 237] on button "Call" at bounding box center [277, 232] width 141 height 29
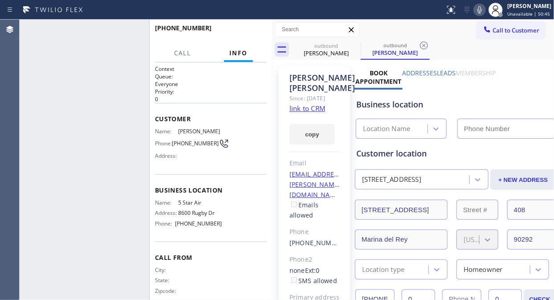
type input "[PHONE_NUMBER]"
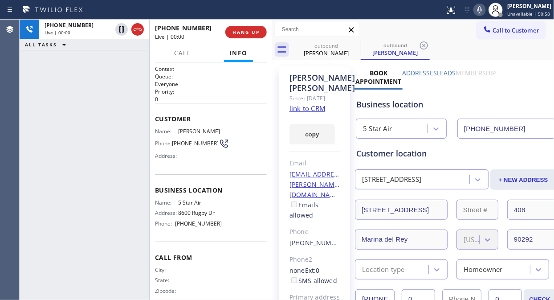
click at [78, 118] on div "[PHONE_NUMBER] Live | 00:00 ALL TASKS ALL TASKS ACTIVE TASKS TASKS IN WRAP UP" at bounding box center [85, 160] width 130 height 280
click at [240, 30] on span "HANG UP" at bounding box center [246, 32] width 27 height 6
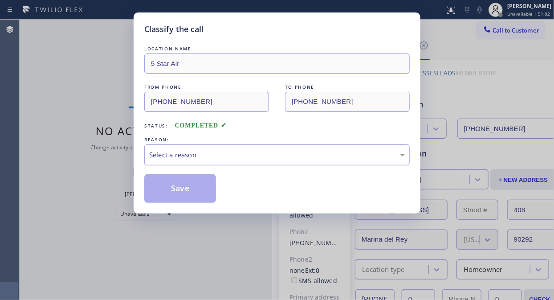
drag, startPoint x: 274, startPoint y: 154, endPoint x: 273, endPoint y: 163, distance: 9.0
click at [274, 157] on div "Select a reason" at bounding box center [277, 155] width 256 height 10
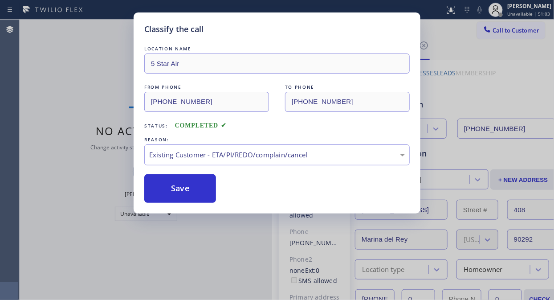
drag, startPoint x: 187, startPoint y: 192, endPoint x: 389, endPoint y: 0, distance: 278.8
click at [189, 190] on button "Save" at bounding box center [180, 188] width 72 height 29
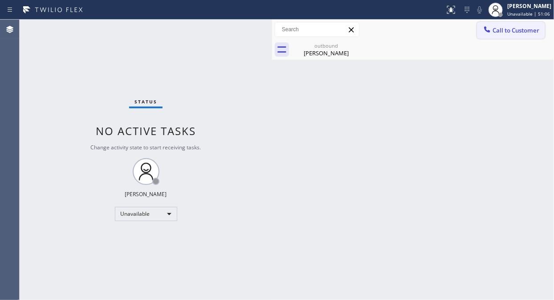
click at [514, 34] on span "Call to Customer" at bounding box center [516, 30] width 47 height 8
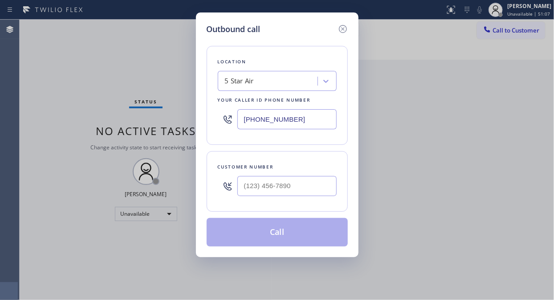
click at [250, 201] on div "Customer number" at bounding box center [277, 181] width 141 height 61
click at [250, 193] on input "(___) ___-____" at bounding box center [286, 186] width 99 height 20
paste input "818) 399-2059"
type input "[PHONE_NUMBER]"
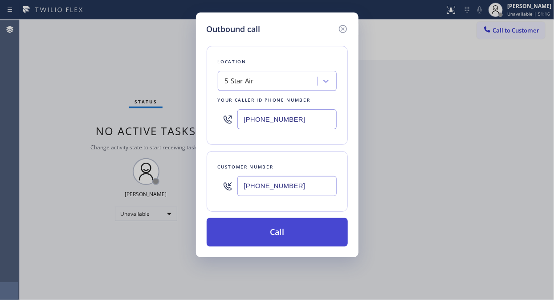
click at [290, 234] on button "Call" at bounding box center [277, 232] width 141 height 29
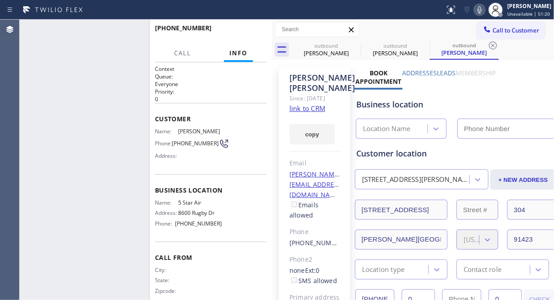
type input "[PHONE_NUMBER]"
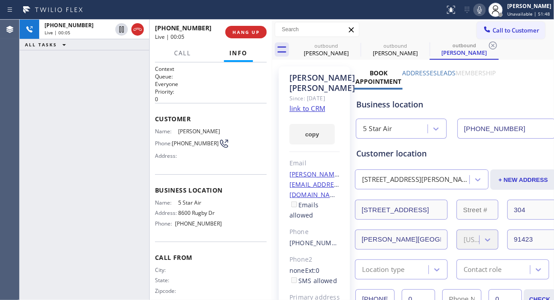
click at [315, 113] on link "link to CRM" at bounding box center [308, 108] width 36 height 9
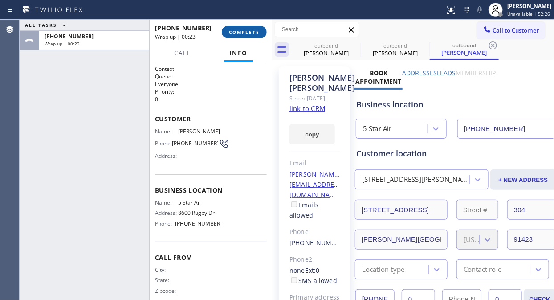
click at [248, 29] on span "COMPLETE" at bounding box center [244, 32] width 31 height 6
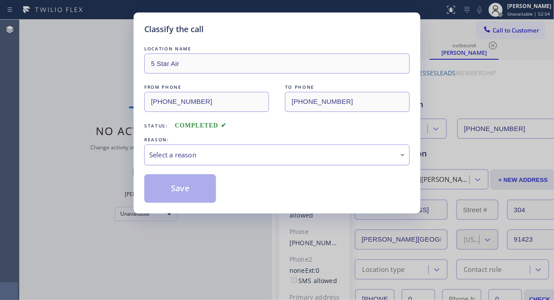
click at [242, 163] on div "Select a reason" at bounding box center [276, 154] width 265 height 21
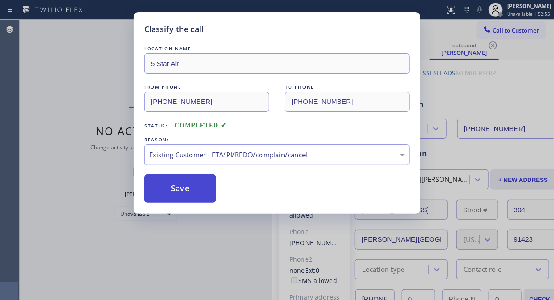
click at [182, 188] on button "Save" at bounding box center [180, 188] width 72 height 29
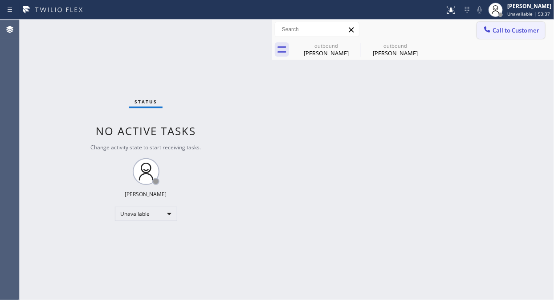
click at [501, 29] on span "Call to Customer" at bounding box center [516, 30] width 47 height 8
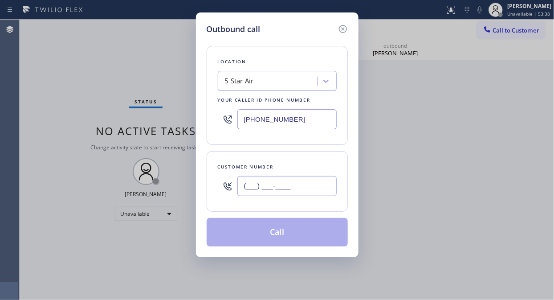
click at [250, 187] on input "(___) ___-____" at bounding box center [286, 186] width 99 height 20
paste input "415) 713-2692"
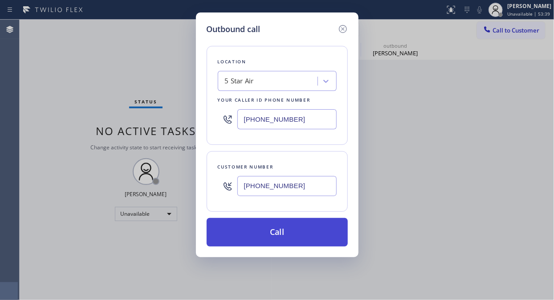
type input "[PHONE_NUMBER]"
drag, startPoint x: 290, startPoint y: 237, endPoint x: 294, endPoint y: 228, distance: 9.4
click at [290, 237] on button "Call" at bounding box center [277, 232] width 141 height 29
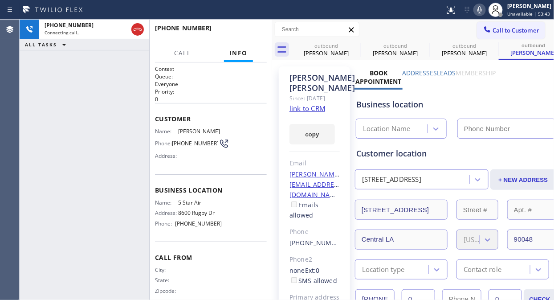
type input "[PHONE_NUMBER]"
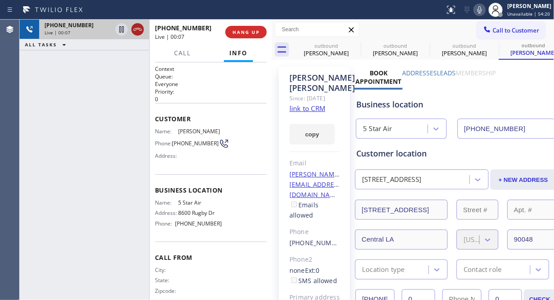
click at [140, 28] on icon at bounding box center [137, 29] width 11 height 11
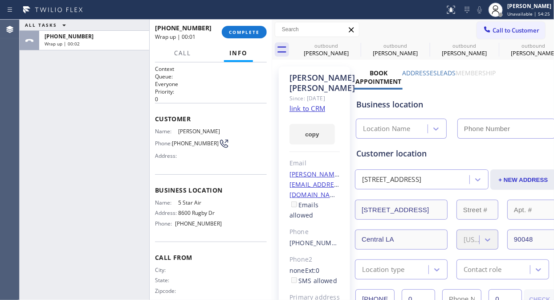
type input "[PHONE_NUMBER]"
click at [92, 83] on div "ALL TASKS ALL TASKS ACTIVE TASKS TASKS IN WRAP UP [PHONE_NUMBER] Wrap up | 00:09" at bounding box center [85, 160] width 130 height 280
click at [256, 36] on button "COMPLETE" at bounding box center [244, 32] width 45 height 12
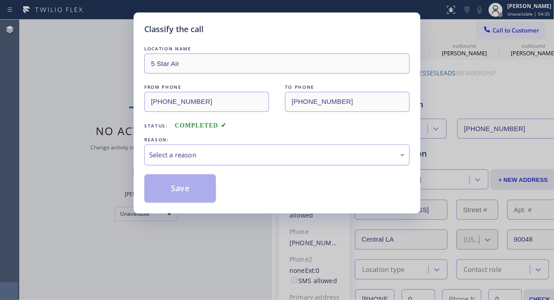
click at [296, 155] on div "Select a reason" at bounding box center [277, 155] width 256 height 10
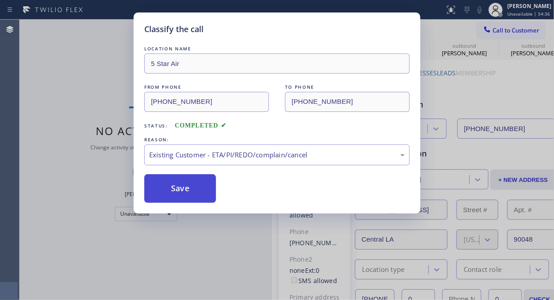
drag, startPoint x: 275, startPoint y: 202, endPoint x: 194, endPoint y: 181, distance: 83.3
click at [193, 181] on button "Save" at bounding box center [180, 188] width 72 height 29
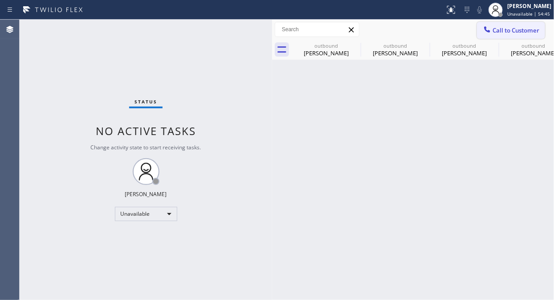
click at [501, 31] on span "Call to Customer" at bounding box center [516, 30] width 47 height 8
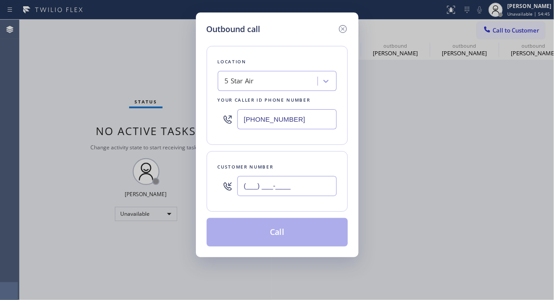
click at [286, 188] on input "(___) ___-____" at bounding box center [286, 186] width 99 height 20
paste input "626) 710-2999"
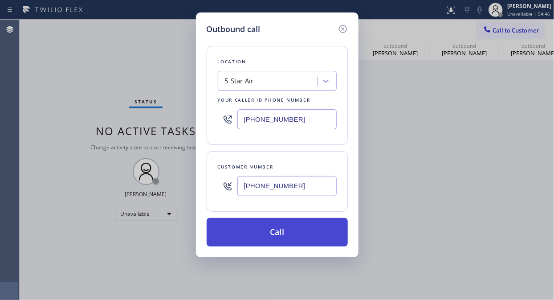
type input "[PHONE_NUMBER]"
click at [299, 236] on button "Call" at bounding box center [277, 232] width 141 height 29
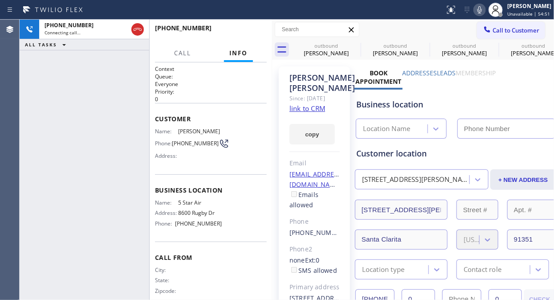
type input "[PHONE_NUMBER]"
click at [355, 45] on icon at bounding box center [355, 45] width 8 height 8
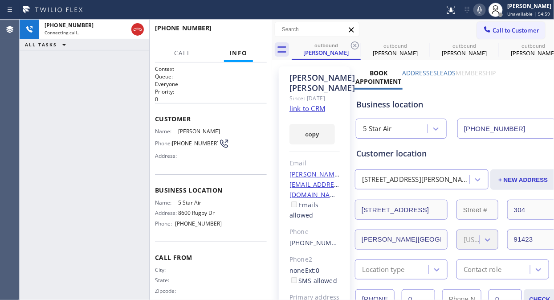
click at [355, 45] on icon at bounding box center [355, 45] width 8 height 8
click at [0, 0] on icon at bounding box center [0, 0] width 0 height 0
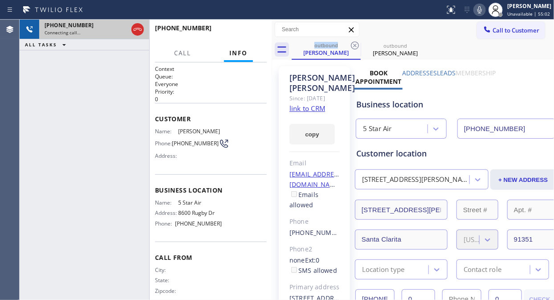
click at [95, 30] on div "Connecting call…" at bounding box center [86, 32] width 83 height 6
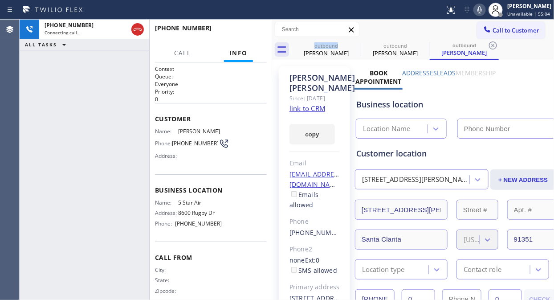
type input "[PHONE_NUMBER]"
click at [78, 87] on div "[PHONE_NUMBER] Live | 00:00 ALL TASKS ALL TASKS ACTIVE TASKS TASKS IN WRAP UP" at bounding box center [85, 160] width 130 height 280
click at [253, 33] on span "HANG UP" at bounding box center [246, 32] width 27 height 6
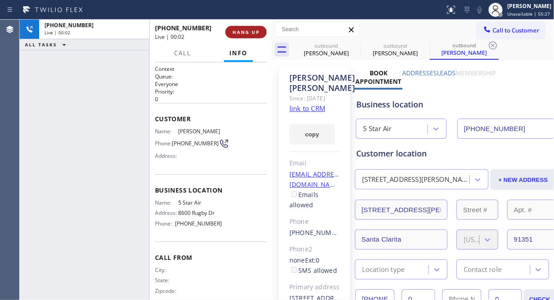
click at [253, 33] on span "HANG UP" at bounding box center [246, 32] width 27 height 6
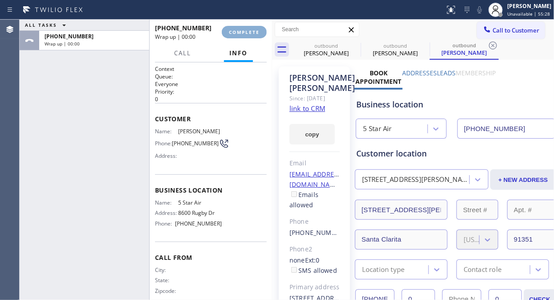
click at [253, 33] on span "COMPLETE" at bounding box center [244, 32] width 31 height 6
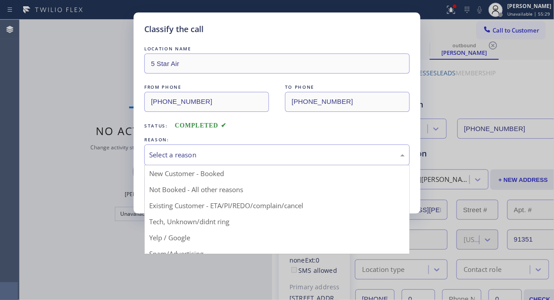
click at [292, 149] on div "Select a reason" at bounding box center [276, 154] width 265 height 21
drag, startPoint x: 279, startPoint y: 202, endPoint x: 239, endPoint y: 204, distance: 40.6
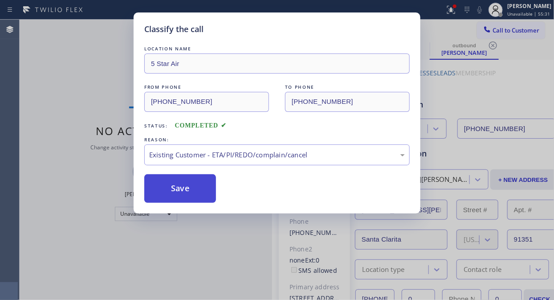
click at [183, 190] on button "Save" at bounding box center [180, 188] width 72 height 29
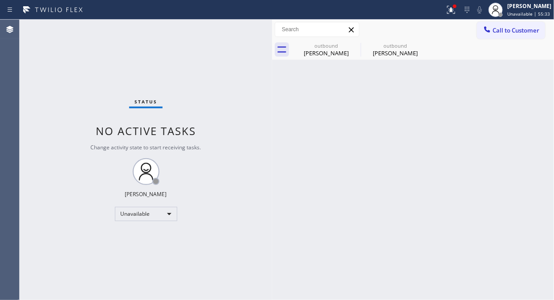
click at [489, 30] on icon at bounding box center [488, 29] width 6 height 6
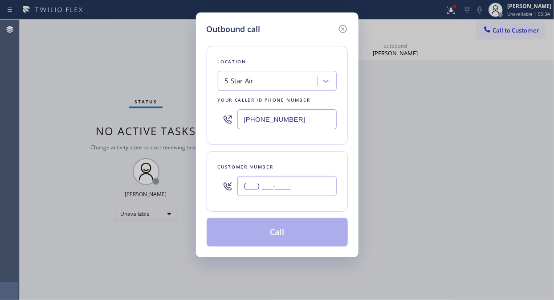
click at [248, 184] on input "(___) ___-____" at bounding box center [286, 186] width 99 height 20
paste input "310) 975-5594"
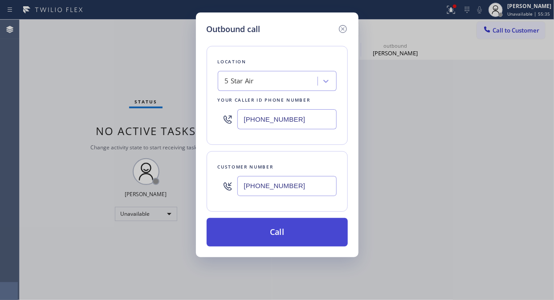
type input "[PHONE_NUMBER]"
click at [299, 233] on button "Call" at bounding box center [277, 232] width 141 height 29
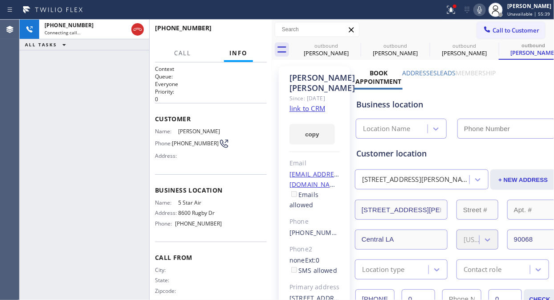
type input "[PHONE_NUMBER]"
click at [250, 29] on span "HANG UP" at bounding box center [246, 32] width 27 height 6
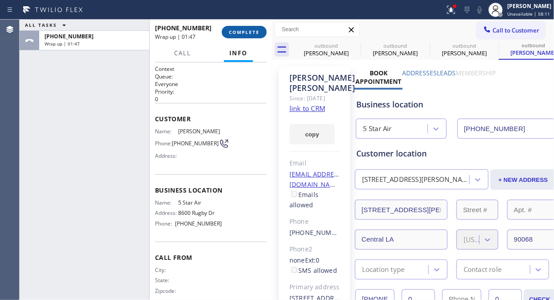
click at [250, 29] on span "COMPLETE" at bounding box center [244, 32] width 31 height 6
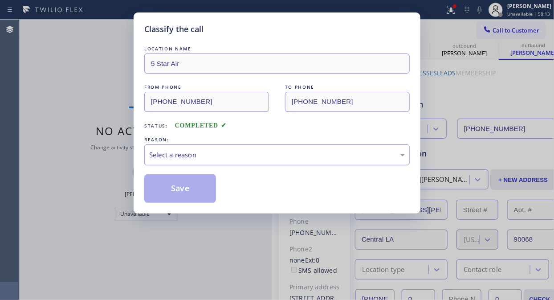
click at [252, 154] on div "Select a reason" at bounding box center [277, 155] width 256 height 10
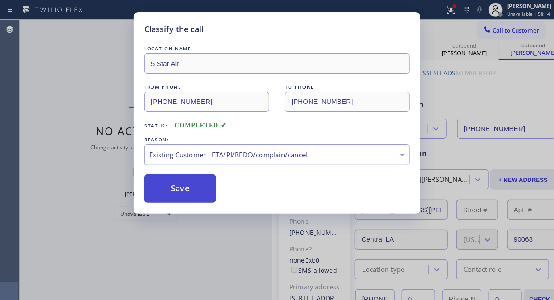
click at [183, 195] on button "Save" at bounding box center [180, 188] width 72 height 29
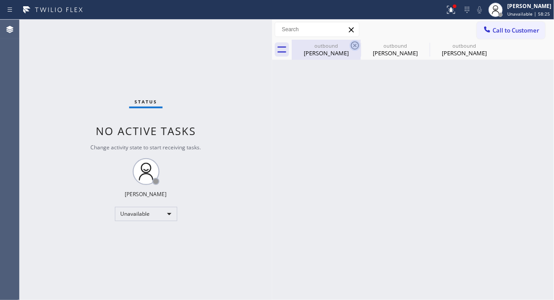
click at [355, 46] on icon at bounding box center [355, 45] width 8 height 8
click at [0, 0] on icon at bounding box center [0, 0] width 0 height 0
click at [355, 46] on div "outbound [PERSON_NAME] outbound [PERSON_NAME] outbound [PERSON_NAME]" at bounding box center [423, 50] width 262 height 20
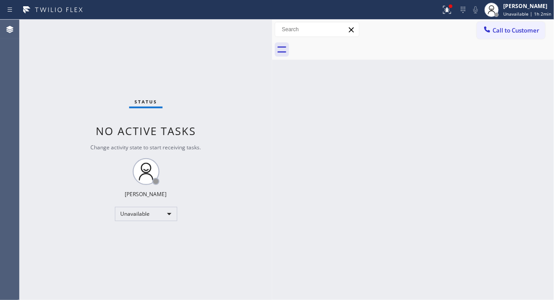
click at [37, 62] on div "Status No active tasks Change activity state to start receiving tasks. [PERSON_…" at bounding box center [146, 160] width 253 height 280
click at [452, 9] on icon at bounding box center [447, 9] width 11 height 11
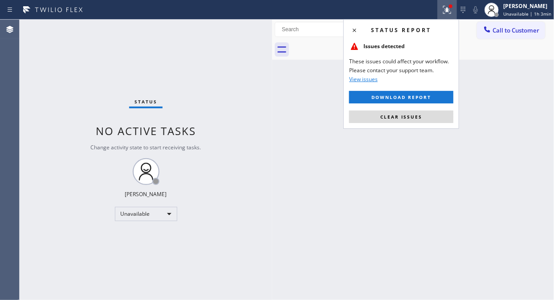
drag, startPoint x: 390, startPoint y: 117, endPoint x: 420, endPoint y: 23, distance: 98.5
click at [393, 109] on div "Status report Issues detected These issues could affect your workflow. Please c…" at bounding box center [401, 74] width 116 height 110
drag, startPoint x: 494, startPoint y: 31, endPoint x: 488, endPoint y: 41, distance: 11.0
click at [494, 30] on span "Call to Customer" at bounding box center [516, 30] width 47 height 8
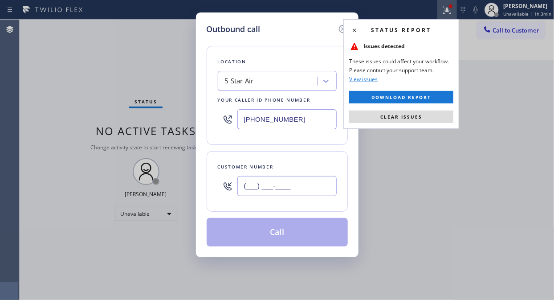
click at [282, 180] on input "(___) ___-____" at bounding box center [286, 186] width 99 height 20
paste input "818) 821-5933"
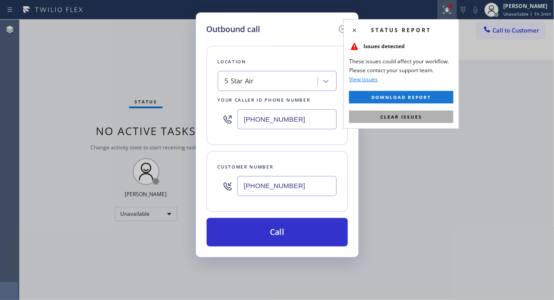
type input "[PHONE_NUMBER]"
click at [396, 118] on span "Clear issues" at bounding box center [401, 117] width 42 height 6
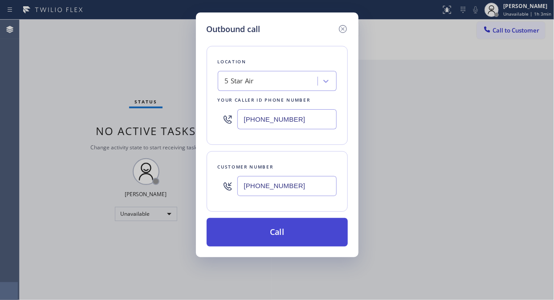
drag, startPoint x: 263, startPoint y: 241, endPoint x: 270, endPoint y: 242, distance: 6.9
click at [265, 241] on button "Call" at bounding box center [277, 232] width 141 height 29
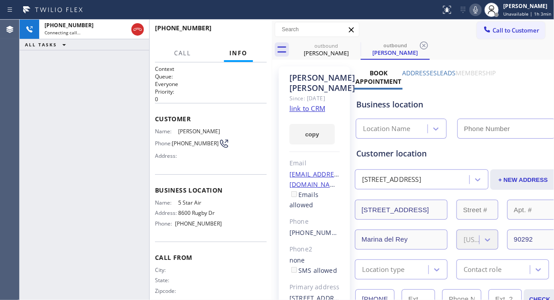
type input "[PHONE_NUMBER]"
click at [90, 105] on div "[PHONE_NUMBER] Live | 00:00 ALL TASKS ALL TASKS ACTIVE TASKS TASKS IN WRAP UP" at bounding box center [85, 160] width 130 height 280
click at [242, 29] on span "HANG UP" at bounding box center [246, 32] width 27 height 6
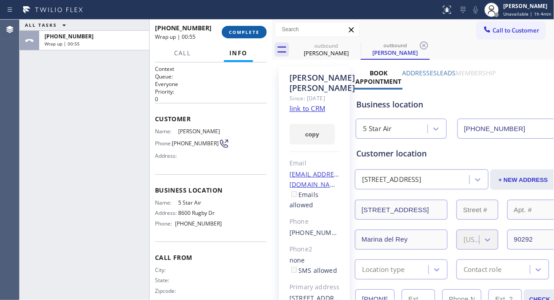
click at [243, 37] on button "COMPLETE" at bounding box center [244, 32] width 45 height 12
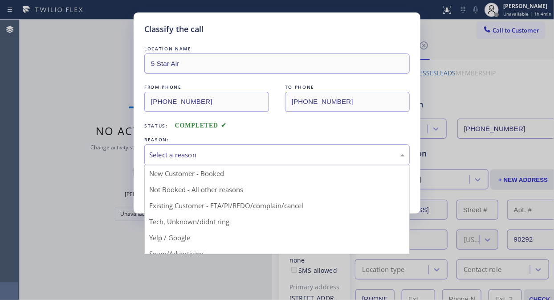
click at [255, 159] on div "Select a reason" at bounding box center [277, 155] width 256 height 10
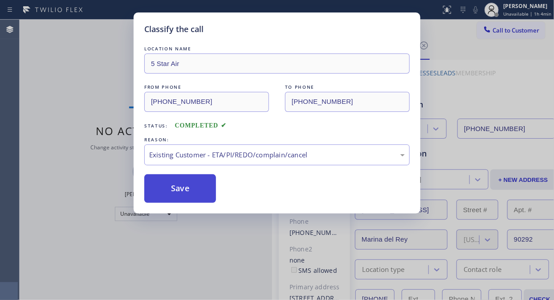
click at [180, 188] on button "Save" at bounding box center [180, 188] width 72 height 29
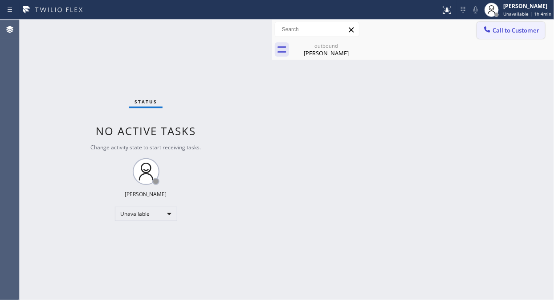
click at [505, 34] on span "Call to Customer" at bounding box center [516, 30] width 47 height 8
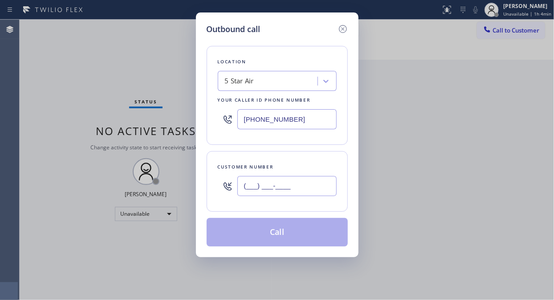
click at [310, 181] on input "(___) ___-____" at bounding box center [286, 186] width 99 height 20
paste input "805) 570-3979"
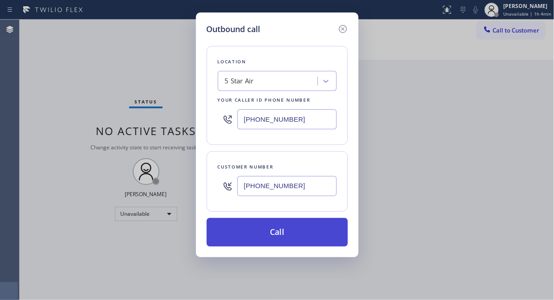
type input "[PHONE_NUMBER]"
click at [316, 238] on button "Call" at bounding box center [277, 232] width 141 height 29
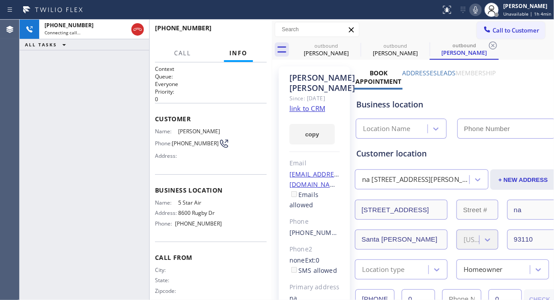
type input "[PHONE_NUMBER]"
click at [237, 32] on span "HANG UP" at bounding box center [246, 32] width 27 height 6
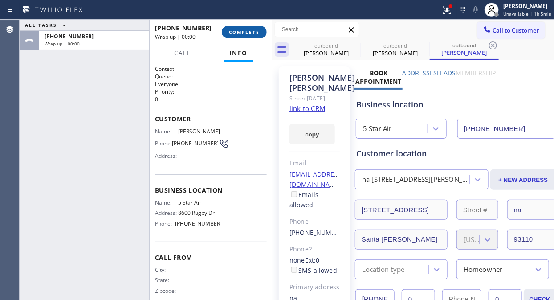
click at [237, 32] on span "COMPLETE" at bounding box center [244, 32] width 31 height 6
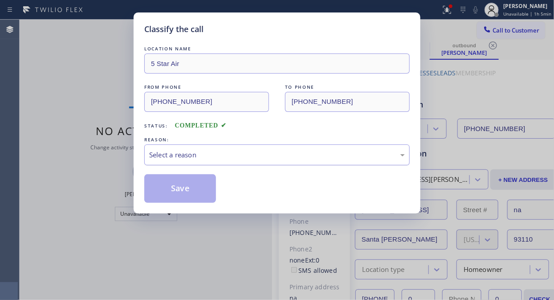
click at [268, 152] on div "Select a reason" at bounding box center [277, 155] width 256 height 10
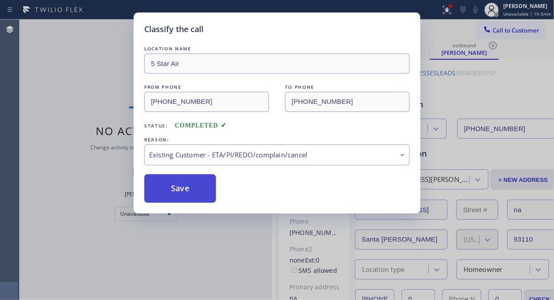
click at [174, 184] on button "Save" at bounding box center [180, 188] width 72 height 29
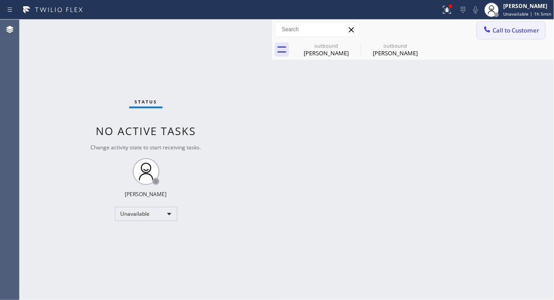
click at [512, 29] on span "Call to Customer" at bounding box center [516, 30] width 47 height 8
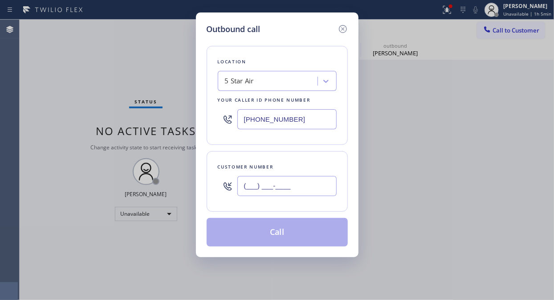
click at [277, 188] on input "(___) ___-____" at bounding box center [286, 186] width 99 height 20
paste input "323) 632-7503"
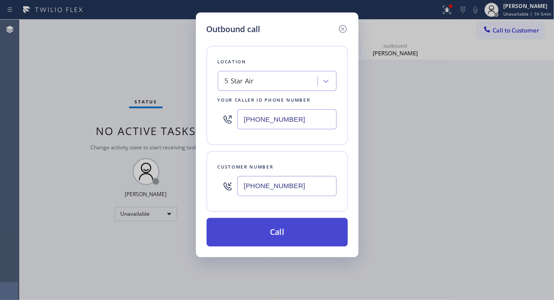
type input "[PHONE_NUMBER]"
click at [283, 237] on button "Call" at bounding box center [277, 232] width 141 height 29
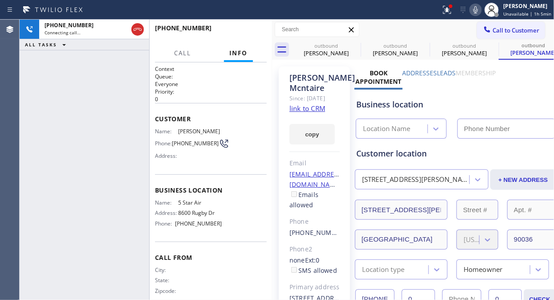
type input "[PHONE_NUMBER]"
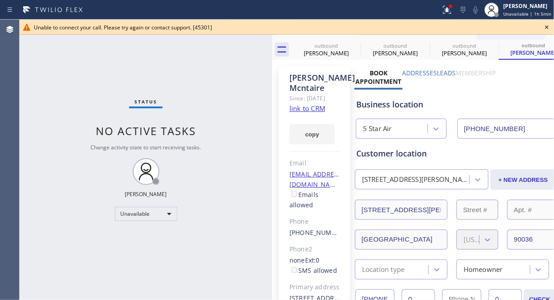
click at [87, 86] on div "Status No active tasks Change activity state to start receiving tasks. [PERSON_…" at bounding box center [146, 160] width 253 height 280
click at [549, 24] on icon at bounding box center [547, 27] width 11 height 11
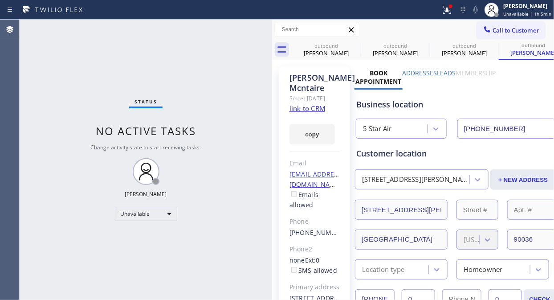
click at [517, 35] on button "Call to Customer" at bounding box center [511, 30] width 68 height 17
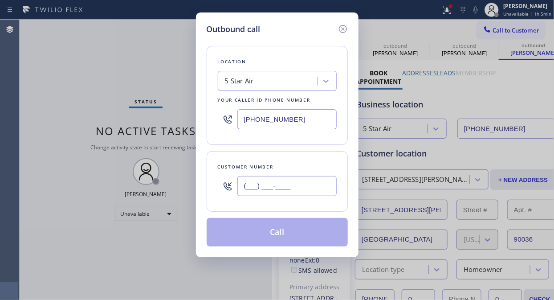
click at [318, 185] on input "(___) ___-____" at bounding box center [286, 186] width 99 height 20
paste input "805) 377-7709"
type input "[PHONE_NUMBER]"
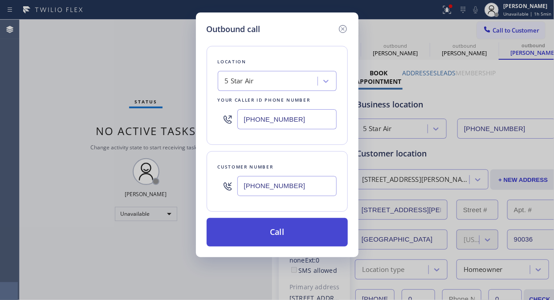
click at [304, 233] on button "Call" at bounding box center [277, 232] width 141 height 29
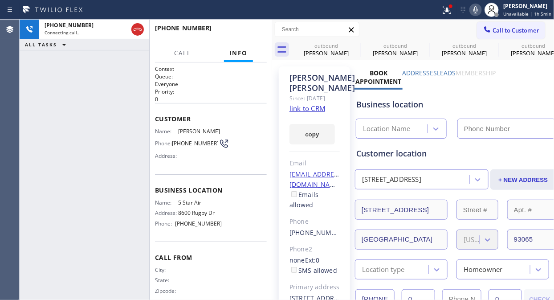
type input "[PHONE_NUMBER]"
click at [354, 43] on icon at bounding box center [355, 45] width 11 height 11
click at [0, 0] on icon at bounding box center [0, 0] width 0 height 0
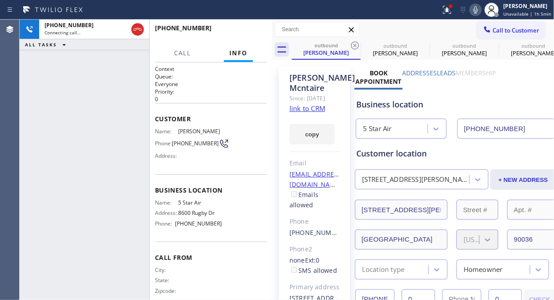
click at [354, 43] on icon at bounding box center [355, 45] width 11 height 11
click at [0, 0] on icon at bounding box center [0, 0] width 0 height 0
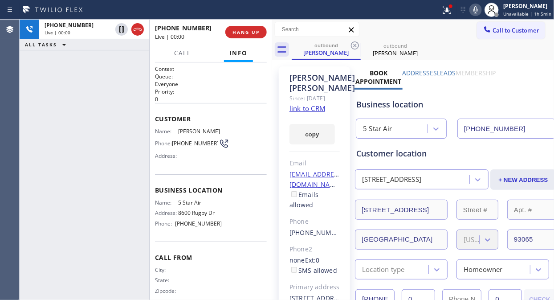
click at [354, 43] on icon at bounding box center [355, 45] width 11 height 11
click at [243, 29] on span "HANG UP" at bounding box center [246, 32] width 27 height 6
click at [243, 30] on span "HANG UP" at bounding box center [246, 32] width 27 height 6
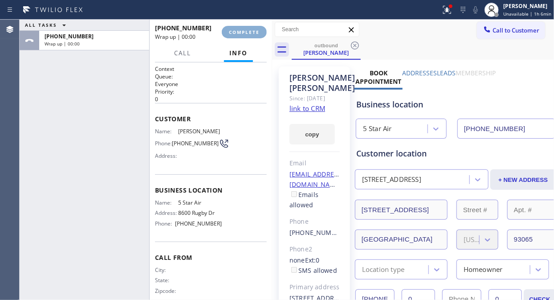
click at [241, 32] on span "COMPLETE" at bounding box center [244, 32] width 31 height 6
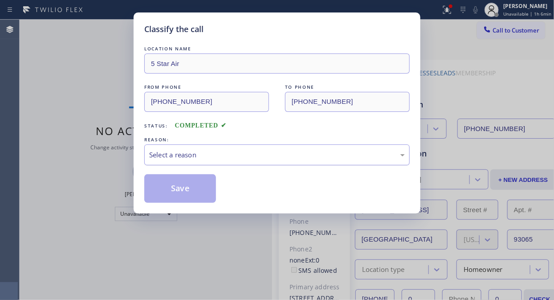
drag, startPoint x: 263, startPoint y: 156, endPoint x: 262, endPoint y: 164, distance: 8.1
click at [263, 156] on div "Select a reason" at bounding box center [277, 155] width 256 height 10
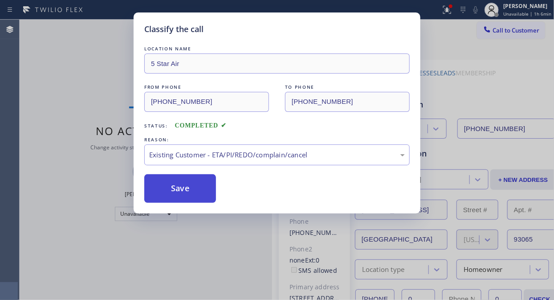
click at [195, 186] on button "Save" at bounding box center [180, 188] width 72 height 29
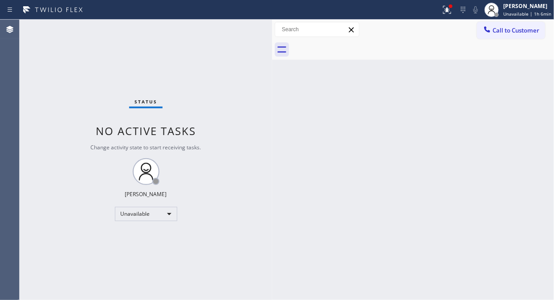
click at [500, 28] on span "Call to Customer" at bounding box center [516, 30] width 47 height 8
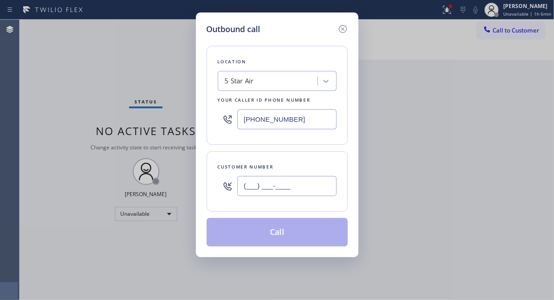
click at [277, 188] on input "(___) ___-____" at bounding box center [286, 186] width 99 height 20
paste input "310) 270-6376"
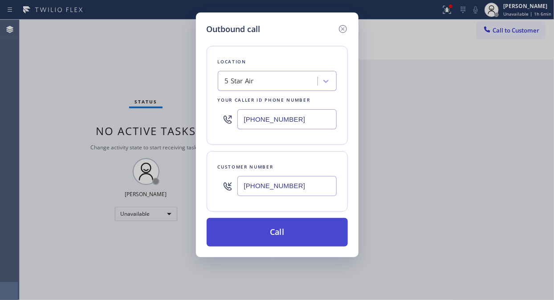
type input "[PHONE_NUMBER]"
click at [273, 230] on button "Call" at bounding box center [277, 232] width 141 height 29
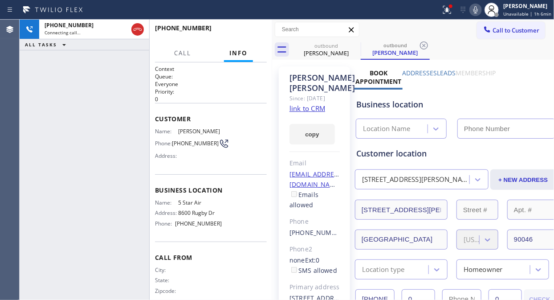
type input "[PHONE_NUMBER]"
click at [237, 30] on span "HANG UP" at bounding box center [246, 32] width 27 height 6
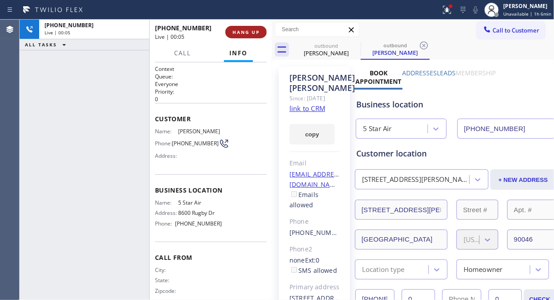
click at [237, 30] on span "HANG UP" at bounding box center [246, 32] width 27 height 6
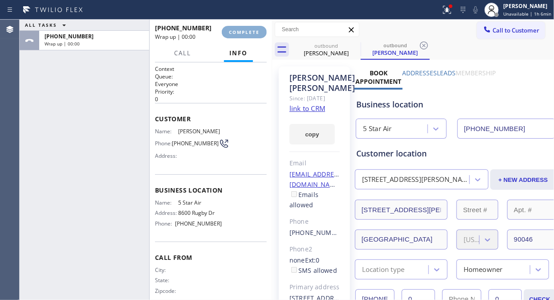
click at [237, 30] on span "COMPLETE" at bounding box center [244, 32] width 31 height 6
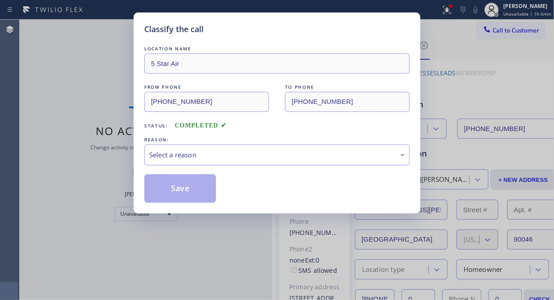
click at [282, 156] on div "Select a reason" at bounding box center [277, 155] width 256 height 10
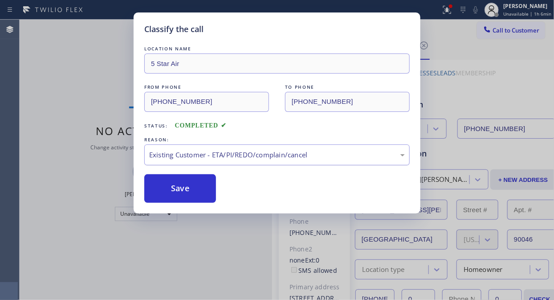
drag, startPoint x: 208, startPoint y: 193, endPoint x: 300, endPoint y: 165, distance: 95.7
click at [208, 193] on button "Save" at bounding box center [180, 188] width 72 height 29
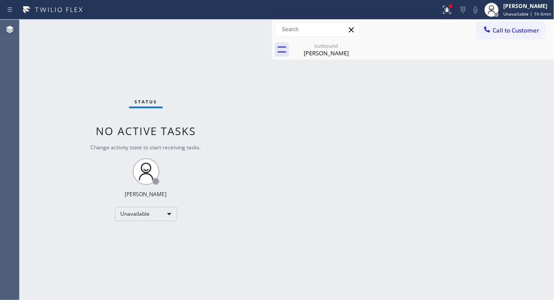
click at [494, 34] on button "Call to Customer" at bounding box center [511, 30] width 68 height 17
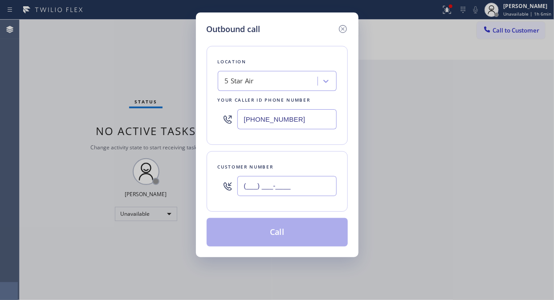
click at [250, 190] on input "(___) ___-____" at bounding box center [286, 186] width 99 height 20
paste input "310) 871-0912"
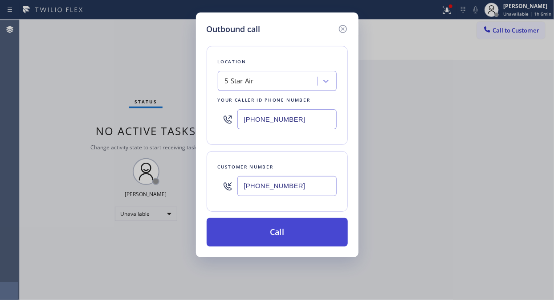
type input "[PHONE_NUMBER]"
click at [286, 239] on button "Call" at bounding box center [277, 232] width 141 height 29
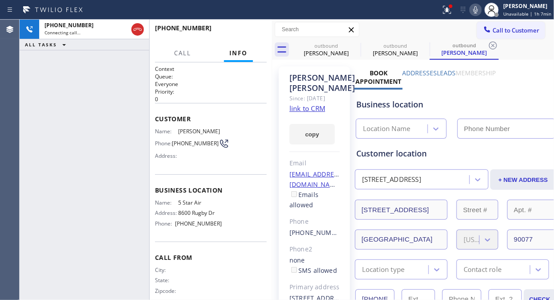
type input "[PHONE_NUMBER]"
click at [355, 45] on icon at bounding box center [355, 45] width 8 height 8
click at [0, 0] on icon at bounding box center [0, 0] width 0 height 0
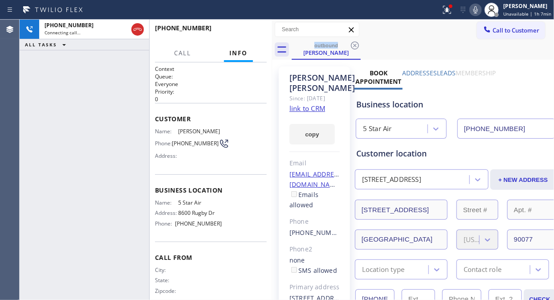
drag, startPoint x: 455, startPoint y: 11, endPoint x: 430, endPoint y: 68, distance: 62.2
click at [453, 12] on icon at bounding box center [447, 9] width 11 height 11
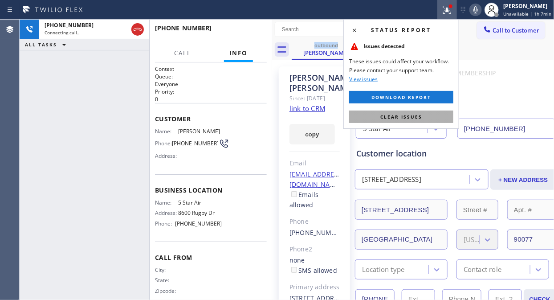
click at [416, 115] on span "Clear issues" at bounding box center [401, 117] width 42 height 6
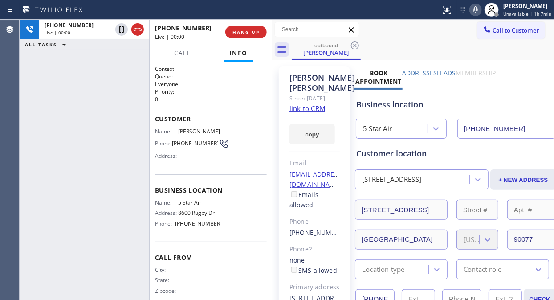
click at [99, 111] on div "[PHONE_NUMBER] Live | 00:00 ALL TASKS ALL TASKS ACTIVE TASKS TASKS IN WRAP UP" at bounding box center [85, 160] width 130 height 280
click at [318, 110] on link "link to CRM" at bounding box center [308, 108] width 36 height 9
click at [246, 30] on span "HANG UP" at bounding box center [246, 32] width 27 height 6
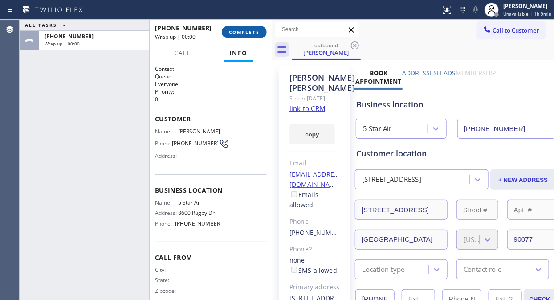
click at [256, 32] on span "COMPLETE" at bounding box center [244, 32] width 31 height 6
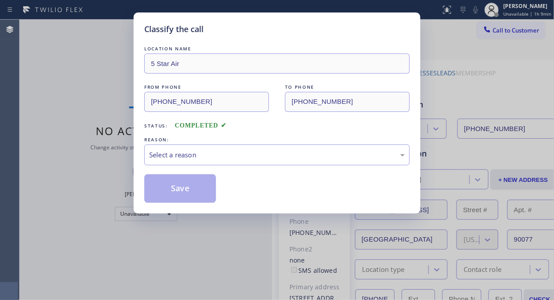
click at [248, 164] on div "Select a reason" at bounding box center [276, 154] width 265 height 21
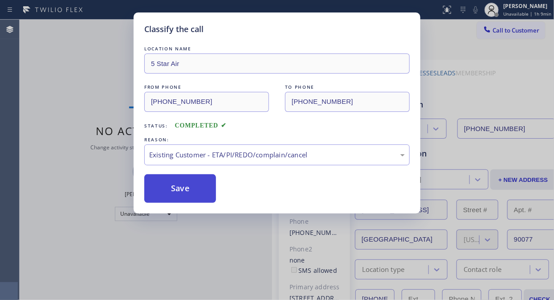
click at [181, 195] on button "Save" at bounding box center [180, 188] width 72 height 29
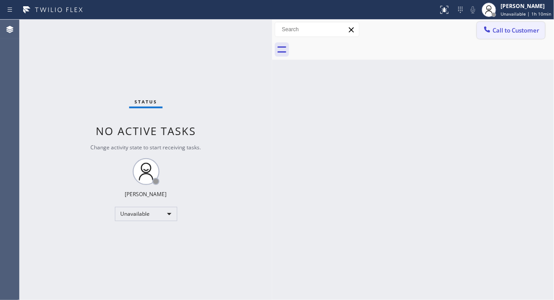
click at [488, 33] on icon at bounding box center [487, 29] width 9 height 9
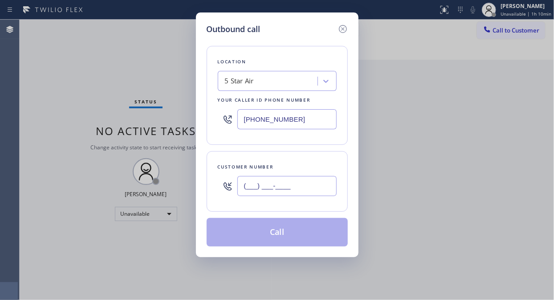
click at [259, 193] on input "(___) ___-____" at bounding box center [286, 186] width 99 height 20
paste input "661) 644-2344"
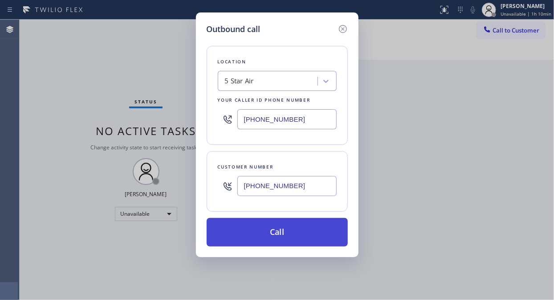
type input "[PHONE_NUMBER]"
drag, startPoint x: 274, startPoint y: 233, endPoint x: 277, endPoint y: 242, distance: 8.9
click at [275, 233] on button "Call" at bounding box center [277, 232] width 141 height 29
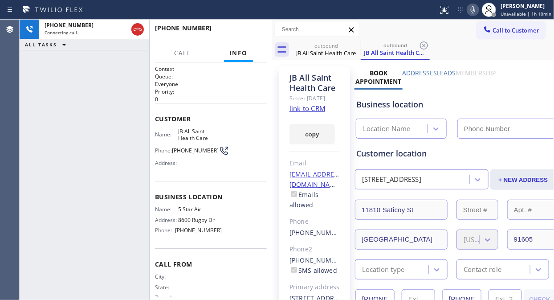
type input "[PHONE_NUMBER]"
click at [318, 113] on link "link to CRM" at bounding box center [308, 108] width 36 height 9
click at [243, 33] on span "HANG UP" at bounding box center [246, 32] width 27 height 6
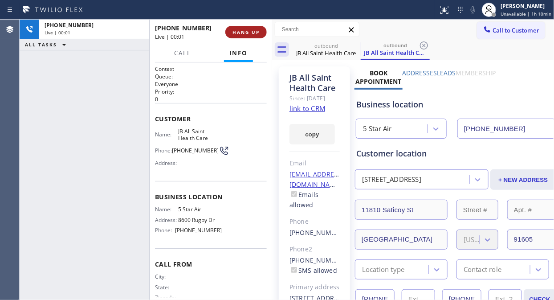
click at [243, 33] on span "HANG UP" at bounding box center [246, 32] width 27 height 6
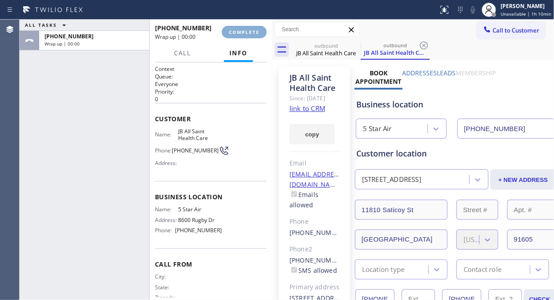
click at [243, 33] on span "COMPLETE" at bounding box center [244, 32] width 31 height 6
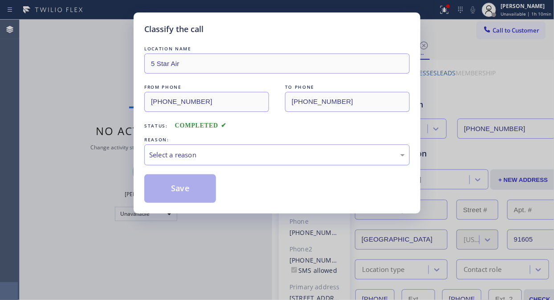
click at [255, 148] on div "Select a reason" at bounding box center [276, 154] width 265 height 21
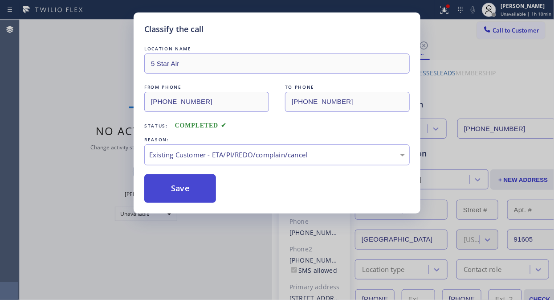
click at [187, 190] on button "Save" at bounding box center [180, 188] width 72 height 29
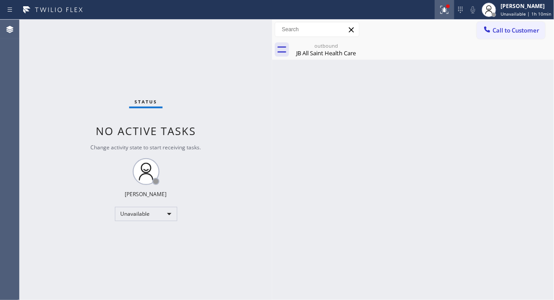
click at [450, 11] on icon at bounding box center [444, 9] width 11 height 11
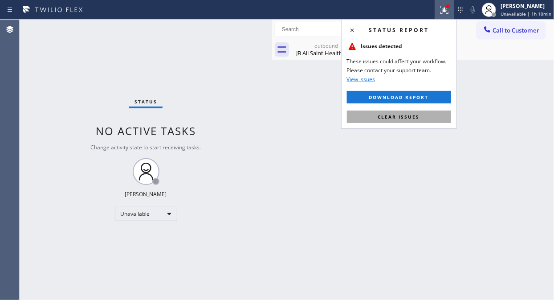
click at [395, 119] on span "Clear issues" at bounding box center [399, 117] width 42 height 6
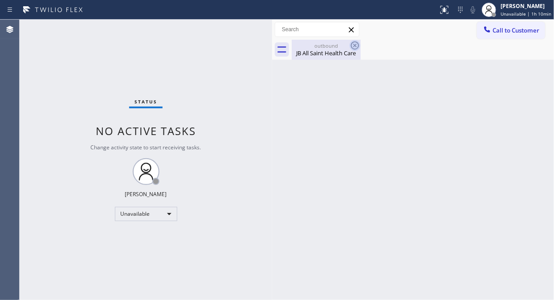
click at [351, 42] on icon at bounding box center [355, 45] width 11 height 11
click at [499, 34] on span "Call to Customer" at bounding box center [516, 30] width 47 height 8
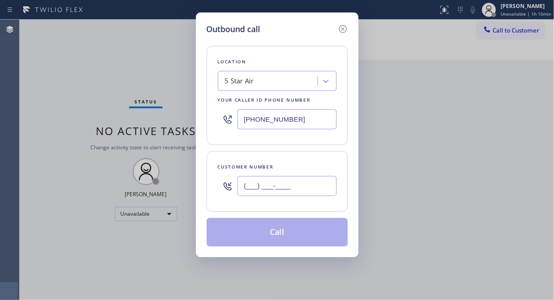
click at [301, 182] on input "(___) ___-____" at bounding box center [286, 186] width 99 height 20
paste input "405) 623-6413"
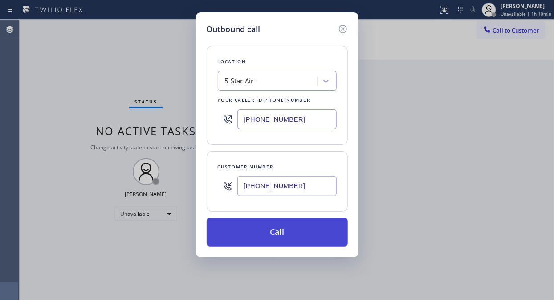
type input "[PHONE_NUMBER]"
drag, startPoint x: 297, startPoint y: 230, endPoint x: 377, endPoint y: 64, distance: 184.7
click at [298, 230] on button "Call" at bounding box center [277, 232] width 141 height 29
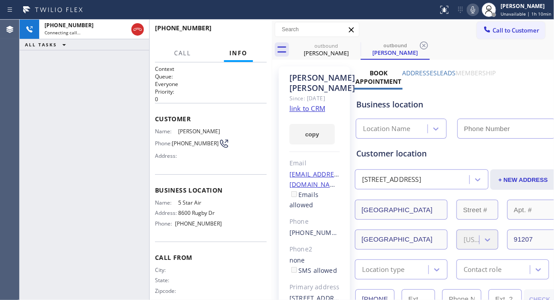
type input "[PHONE_NUMBER]"
click at [245, 32] on span "HANG UP" at bounding box center [246, 32] width 27 height 6
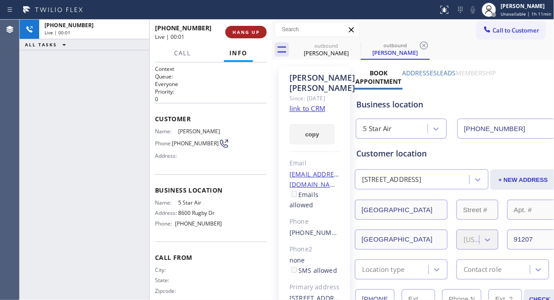
click at [245, 32] on span "HANG UP" at bounding box center [246, 32] width 27 height 6
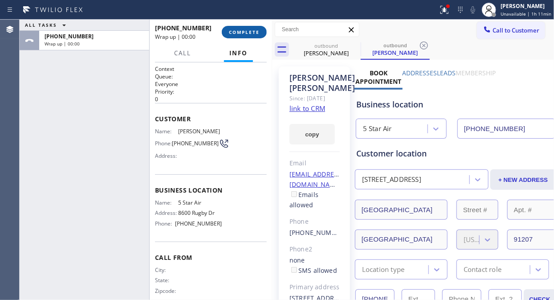
click at [245, 32] on span "COMPLETE" at bounding box center [244, 32] width 31 height 6
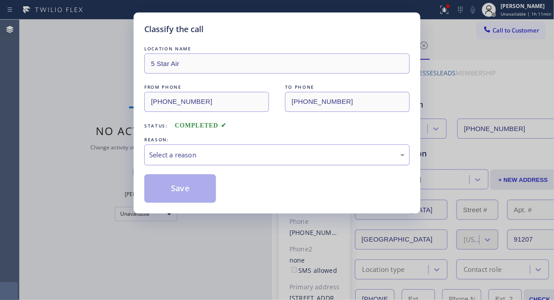
drag, startPoint x: 269, startPoint y: 150, endPoint x: 269, endPoint y: 157, distance: 7.6
click at [269, 150] on div "Select a reason" at bounding box center [277, 155] width 256 height 10
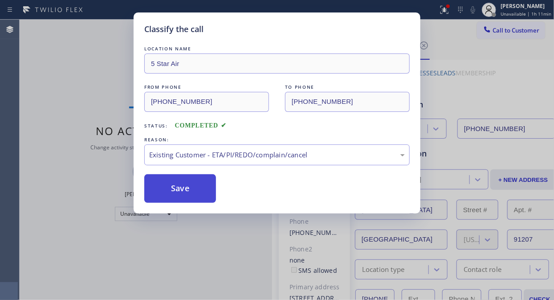
click at [182, 184] on button "Save" at bounding box center [180, 188] width 72 height 29
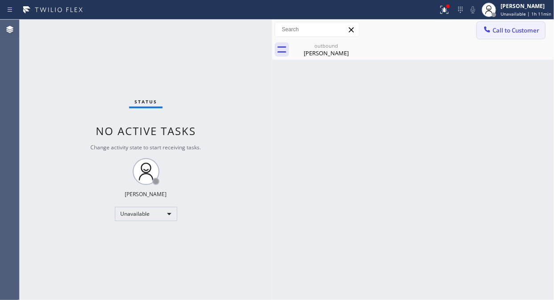
click at [504, 31] on span "Call to Customer" at bounding box center [516, 30] width 47 height 8
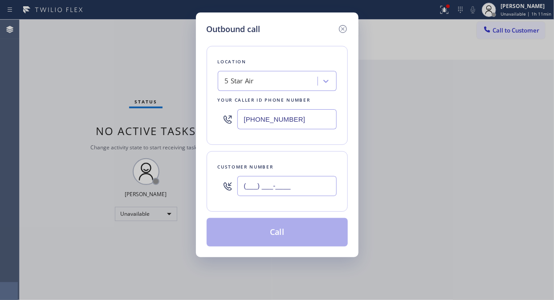
click at [312, 188] on input "(___) ___-____" at bounding box center [286, 186] width 99 height 20
paste input "405) 623-6413"
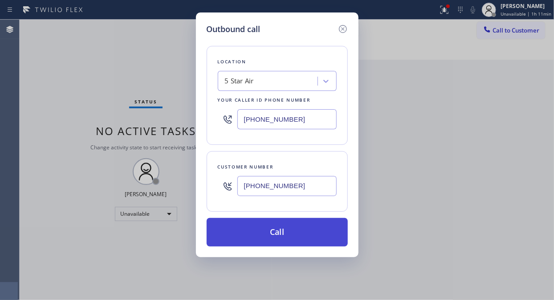
type input "[PHONE_NUMBER]"
click at [288, 235] on button "Call" at bounding box center [277, 232] width 141 height 29
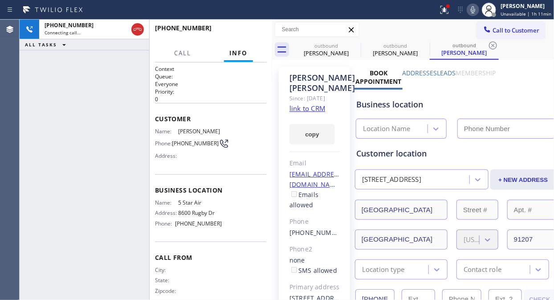
type input "[PHONE_NUMBER]"
click at [355, 44] on icon at bounding box center [355, 45] width 11 height 11
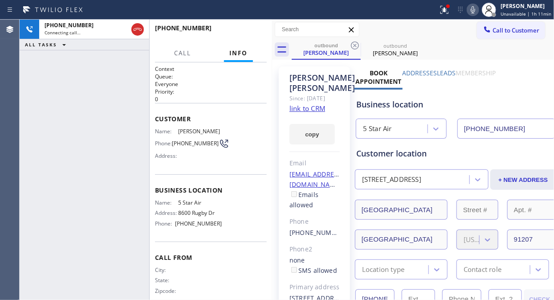
click at [355, 44] on icon at bounding box center [355, 45] width 11 height 11
click at [446, 7] on icon at bounding box center [444, 9] width 11 height 11
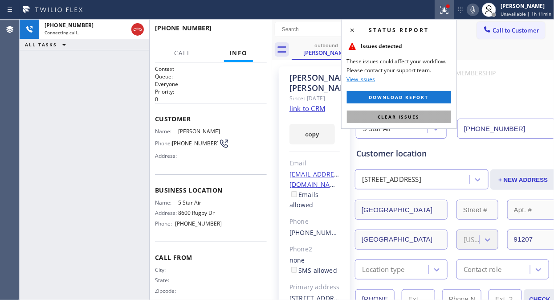
click at [391, 114] on span "Clear issues" at bounding box center [399, 117] width 42 height 6
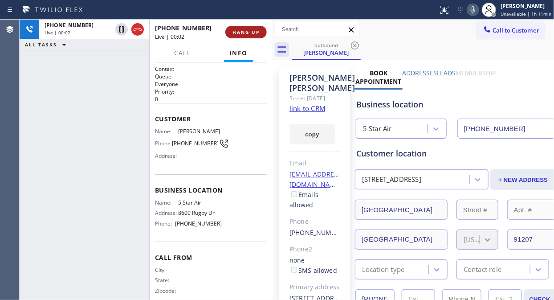
click at [252, 36] on button "HANG UP" at bounding box center [245, 32] width 41 height 12
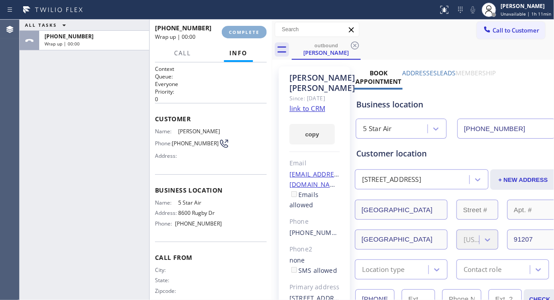
click at [252, 36] on button "COMPLETE" at bounding box center [244, 32] width 45 height 12
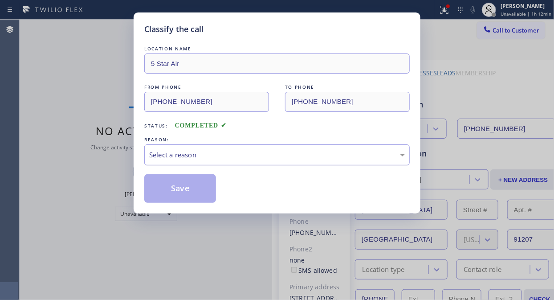
drag, startPoint x: 231, startPoint y: 154, endPoint x: 233, endPoint y: 163, distance: 8.6
click at [232, 156] on div "Select a reason" at bounding box center [277, 155] width 256 height 10
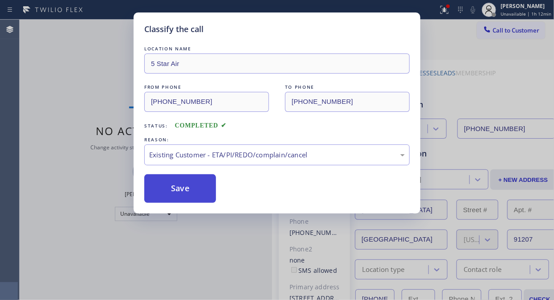
click at [198, 194] on button "Save" at bounding box center [180, 188] width 72 height 29
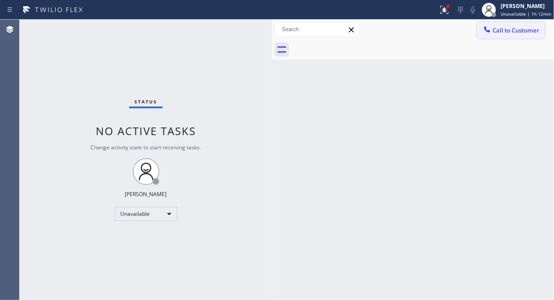
click at [508, 29] on span "Call to Customer" at bounding box center [516, 30] width 47 height 8
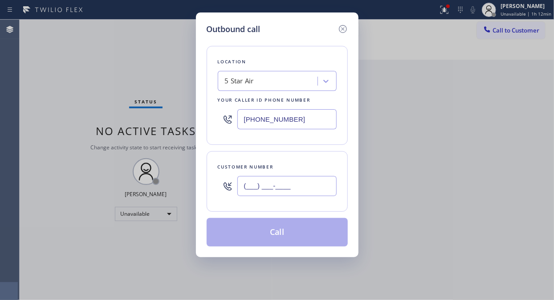
click at [260, 189] on input "(___) ___-____" at bounding box center [286, 186] width 99 height 20
paste input "310) 535-7250"
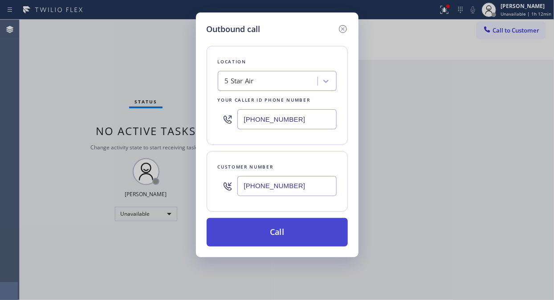
type input "[PHONE_NUMBER]"
click at [275, 238] on button "Call" at bounding box center [277, 232] width 141 height 29
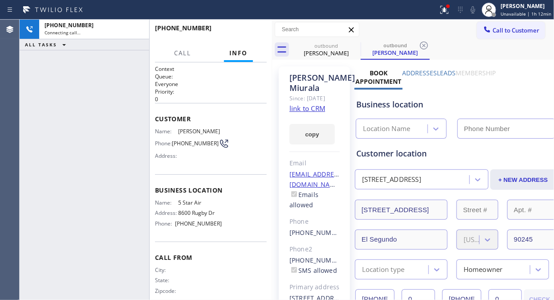
type input "[PHONE_NUMBER]"
click at [445, 9] on icon at bounding box center [444, 9] width 11 height 11
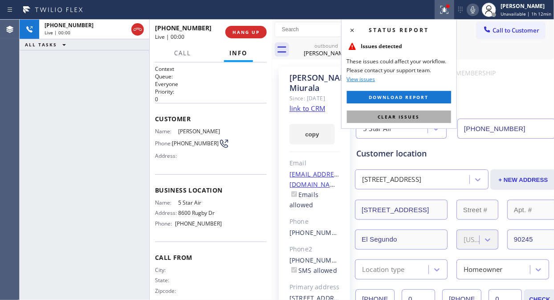
click at [411, 113] on button "Clear issues" at bounding box center [399, 116] width 104 height 12
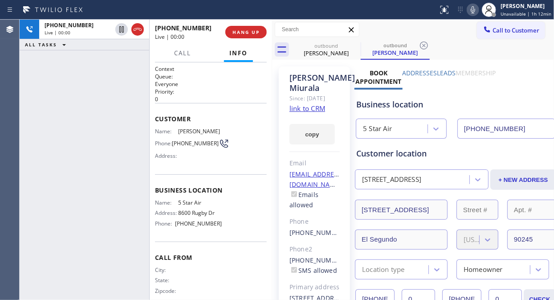
click at [475, 10] on icon at bounding box center [473, 9] width 4 height 7
click at [245, 28] on button "HANG UP" at bounding box center [245, 32] width 41 height 12
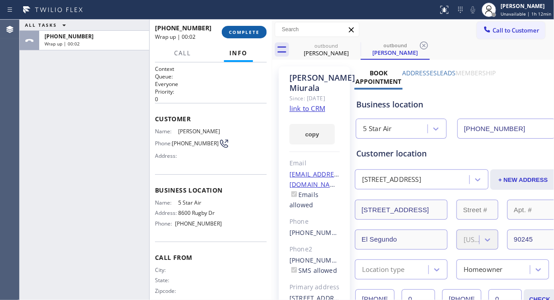
click at [245, 33] on span "COMPLETE" at bounding box center [244, 32] width 31 height 6
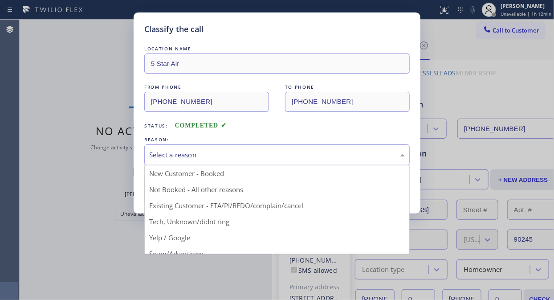
click at [252, 159] on div "Select a reason" at bounding box center [277, 155] width 256 height 10
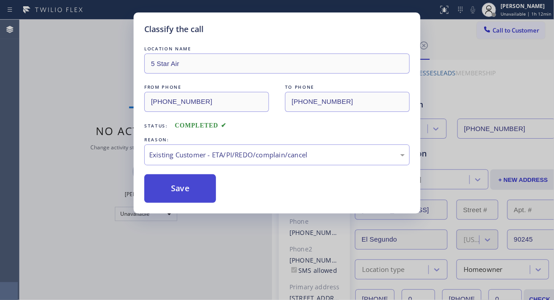
click at [172, 186] on button "Save" at bounding box center [180, 188] width 72 height 29
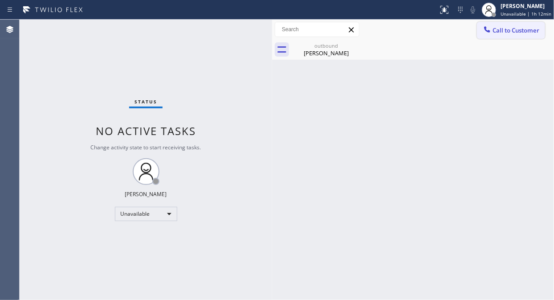
click at [485, 33] on icon at bounding box center [487, 29] width 9 height 9
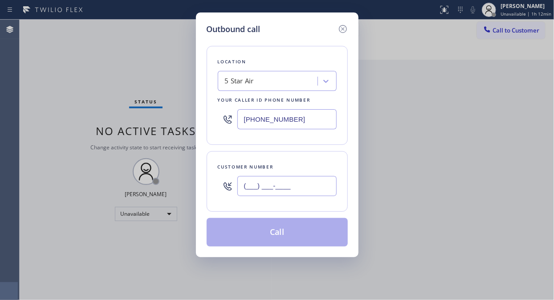
click at [248, 184] on input "(___) ___-____" at bounding box center [286, 186] width 99 height 20
paste input "310) 567-8006"
type input "[PHONE_NUMBER]"
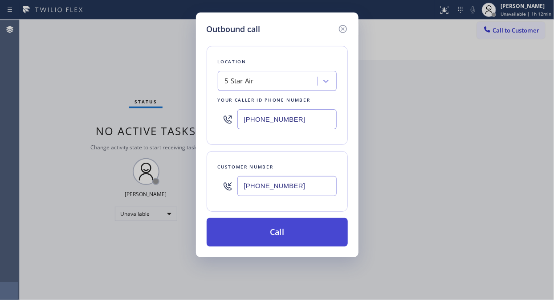
click at [259, 230] on button "Call" at bounding box center [277, 232] width 141 height 29
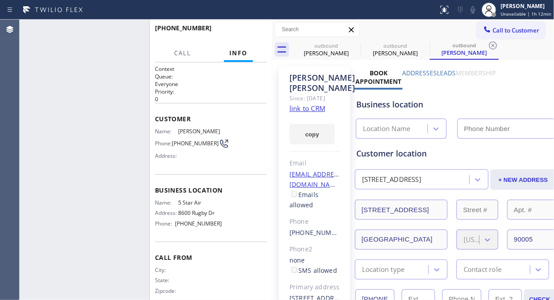
type input "[PHONE_NUMBER]"
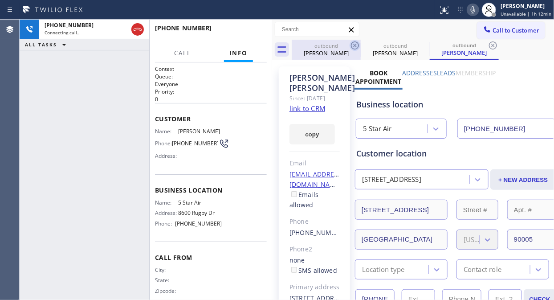
click at [352, 45] on icon at bounding box center [355, 45] width 11 height 11
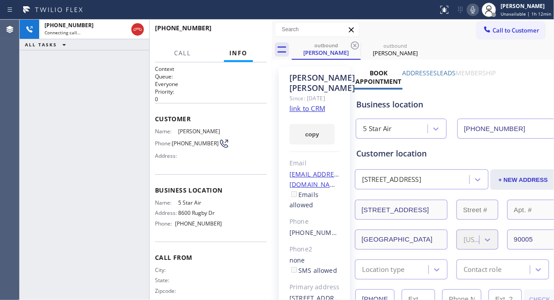
click at [352, 45] on icon at bounding box center [355, 45] width 11 height 11
click at [242, 36] on button "HANG UP" at bounding box center [245, 32] width 41 height 12
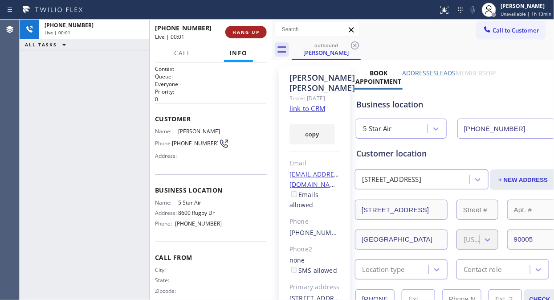
click at [242, 36] on button "HANG UP" at bounding box center [245, 32] width 41 height 12
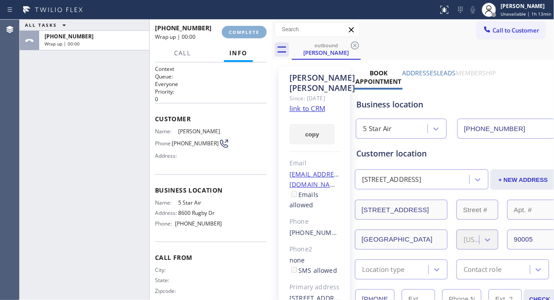
click at [242, 33] on span "COMPLETE" at bounding box center [244, 32] width 31 height 6
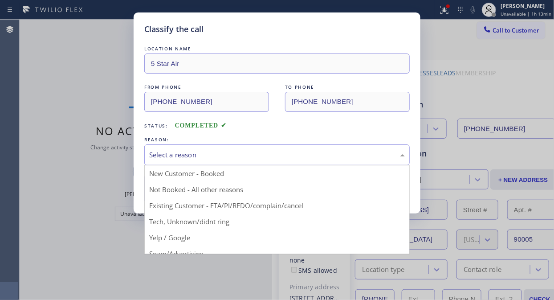
click at [285, 159] on div "Select a reason" at bounding box center [277, 155] width 256 height 10
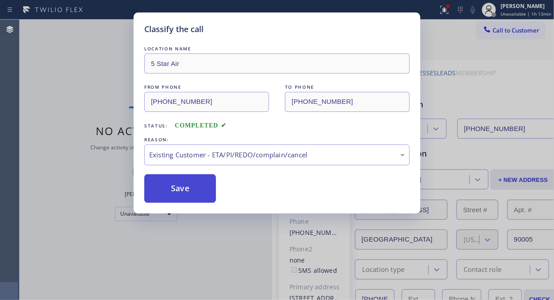
click at [190, 181] on button "Save" at bounding box center [180, 188] width 72 height 29
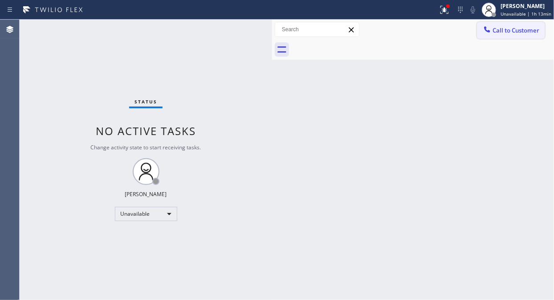
click at [499, 29] on span "Call to Customer" at bounding box center [516, 30] width 47 height 8
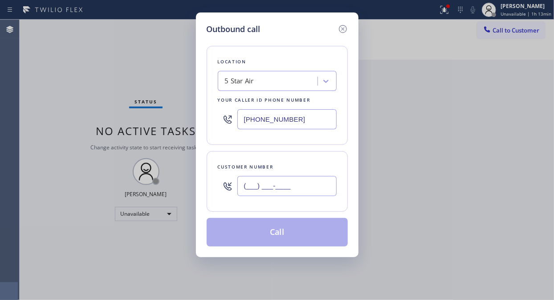
click at [287, 185] on input "(___) ___-____" at bounding box center [286, 186] width 99 height 20
paste input "310) 651-0079"
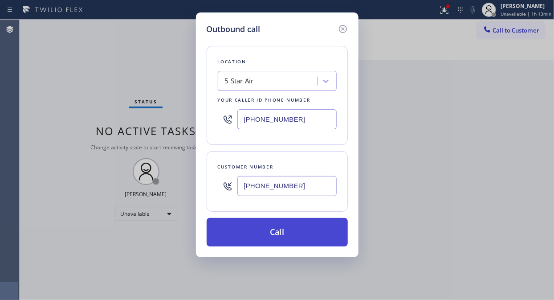
type input "[PHONE_NUMBER]"
click at [280, 233] on button "Call" at bounding box center [277, 232] width 141 height 29
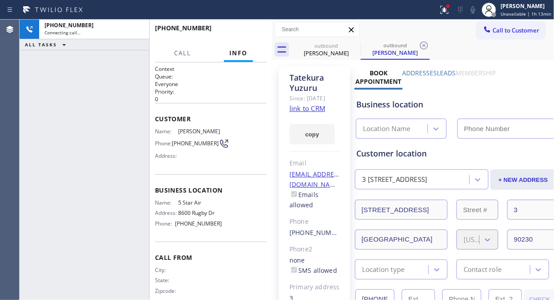
click at [446, 11] on icon at bounding box center [443, 9] width 5 height 6
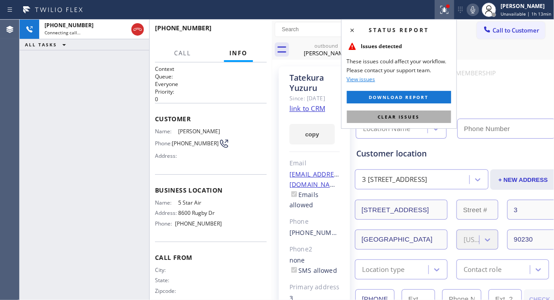
click at [435, 114] on button "Clear issues" at bounding box center [399, 116] width 104 height 12
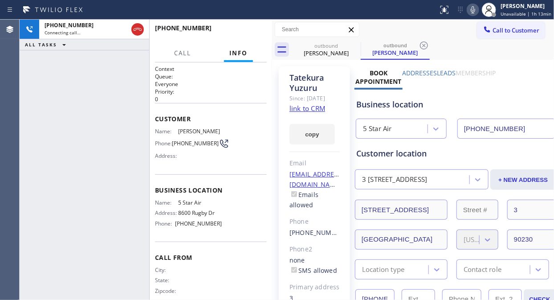
type input "[PHONE_NUMBER]"
click at [125, 113] on div "[PHONE_NUMBER] Connecting call… ALL TASKS ALL TASKS ACTIVE TASKS TASKS IN WRAP …" at bounding box center [85, 160] width 130 height 280
click at [243, 34] on span "HANG UP" at bounding box center [246, 32] width 27 height 6
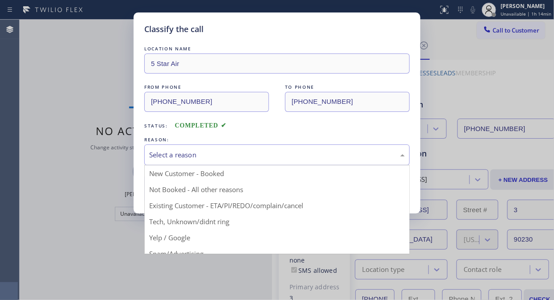
click at [249, 150] on div "Select a reason" at bounding box center [277, 155] width 256 height 10
drag, startPoint x: 243, startPoint y: 203, endPoint x: 169, endPoint y: 176, distance: 78.0
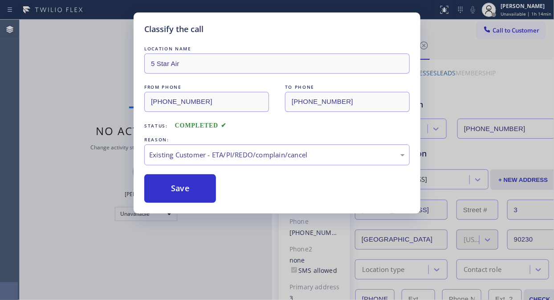
click at [160, 172] on div "LOCATION NAME 5 Star Air FROM PHONE [PHONE_NUMBER] TO PHONE [PHONE_NUMBER] Stat…" at bounding box center [276, 123] width 265 height 159
drag, startPoint x: 167, startPoint y: 184, endPoint x: 174, endPoint y: 184, distance: 6.7
click at [167, 185] on button "Save" at bounding box center [180, 188] width 72 height 29
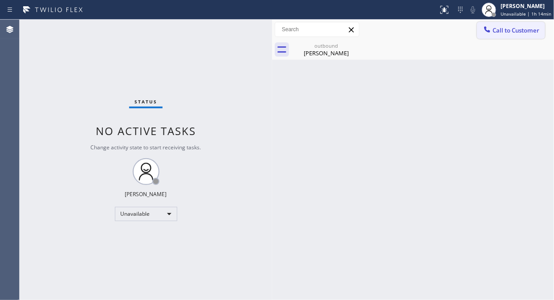
click at [490, 28] on icon at bounding box center [487, 29] width 9 height 9
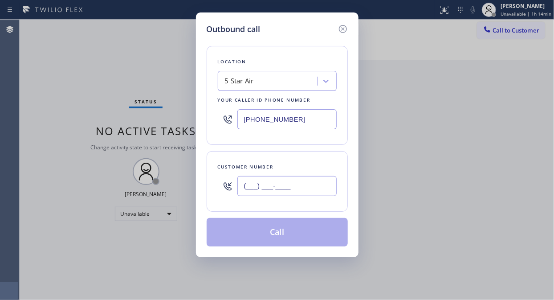
click at [286, 186] on input "(___) ___-____" at bounding box center [286, 186] width 99 height 20
paste input "310) 702-3130"
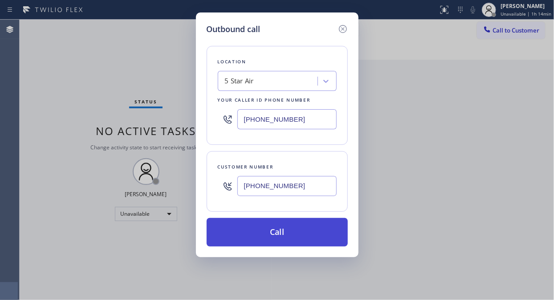
type input "[PHONE_NUMBER]"
click at [305, 234] on button "Call" at bounding box center [277, 232] width 141 height 29
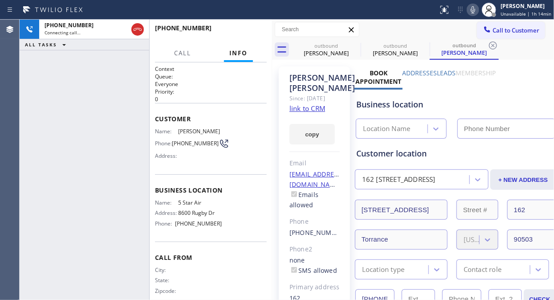
type input "[PHONE_NUMBER]"
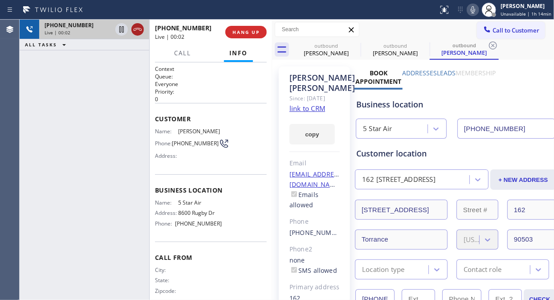
click at [135, 32] on icon at bounding box center [137, 29] width 11 height 11
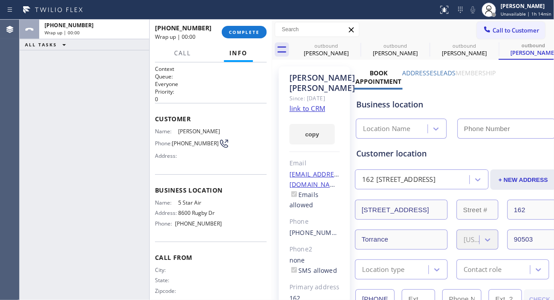
type input "[PHONE_NUMBER]"
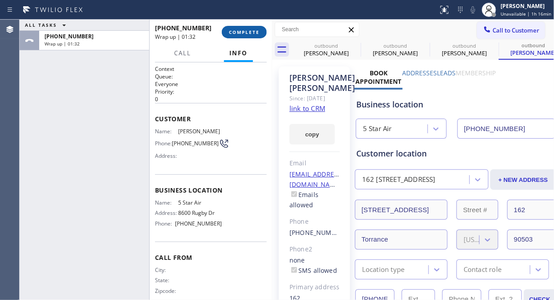
click at [235, 30] on span "COMPLETE" at bounding box center [244, 32] width 31 height 6
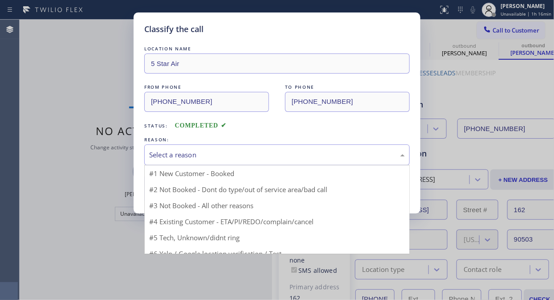
drag, startPoint x: 246, startPoint y: 158, endPoint x: 268, endPoint y: 216, distance: 61.9
click at [246, 159] on div "Select a reason" at bounding box center [277, 155] width 256 height 10
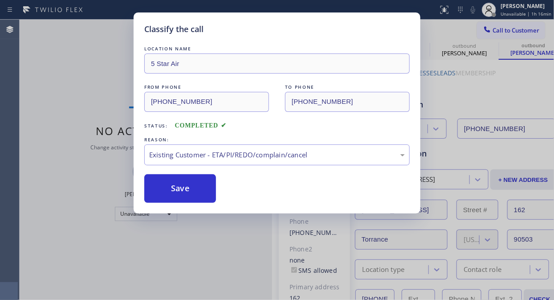
drag, startPoint x: 267, startPoint y: 205, endPoint x: 188, endPoint y: 185, distance: 82.2
click at [187, 184] on button "Save" at bounding box center [180, 188] width 72 height 29
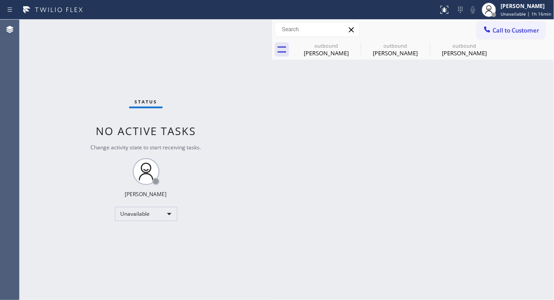
click at [125, 59] on div "Status No active tasks Change activity state to start receiving tasks. [PERSON_…" at bounding box center [146, 160] width 253 height 280
click at [357, 46] on icon at bounding box center [355, 45] width 11 height 11
click at [0, 0] on icon at bounding box center [0, 0] width 0 height 0
click at [357, 46] on div "outbound [PERSON_NAME] outbound [PERSON_NAME] outbound [PERSON_NAME]" at bounding box center [423, 50] width 262 height 20
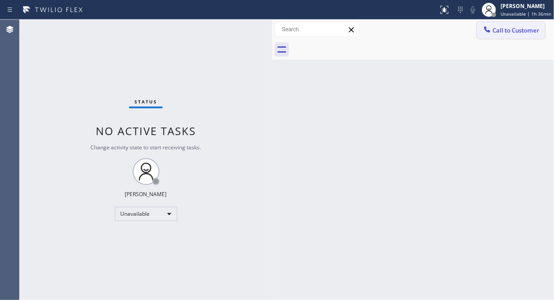
click at [509, 37] on button "Call to Customer" at bounding box center [511, 30] width 68 height 17
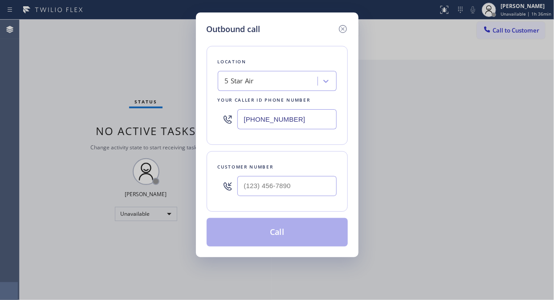
click at [241, 123] on input "[PHONE_NUMBER]" at bounding box center [286, 119] width 99 height 20
paste input "55) 731-4952"
type input "[PHONE_NUMBER]"
click at [245, 186] on input "(___) ___-____" at bounding box center [286, 186] width 99 height 20
paste input "347) 693-1965"
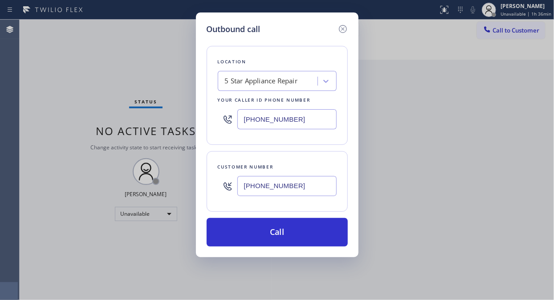
type input "[PHONE_NUMBER]"
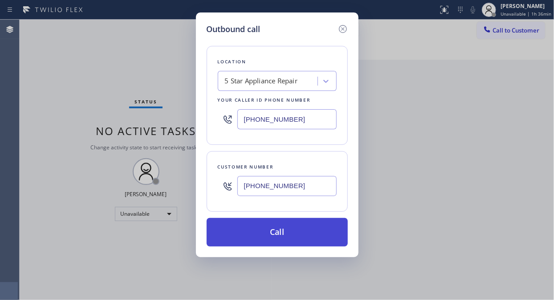
click at [290, 243] on button "Call" at bounding box center [277, 232] width 141 height 29
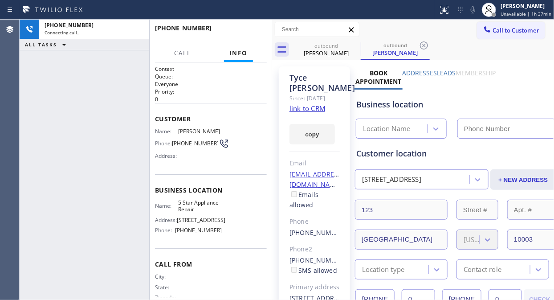
type input "[PHONE_NUMBER]"
click at [92, 135] on div "[PHONE_NUMBER] Connecting call… ALL TASKS ALL TASKS ACTIVE TASKS TASKS IN WRAP …" at bounding box center [85, 160] width 130 height 280
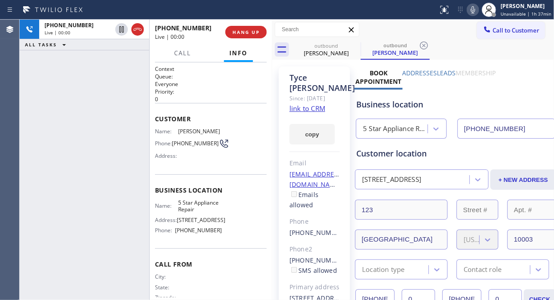
click at [123, 109] on div "[PHONE_NUMBER] Live | 00:00 ALL TASKS ALL TASKS ACTIVE TASKS TASKS IN WRAP UP" at bounding box center [85, 160] width 130 height 280
click at [243, 33] on span "HANG UP" at bounding box center [246, 32] width 27 height 6
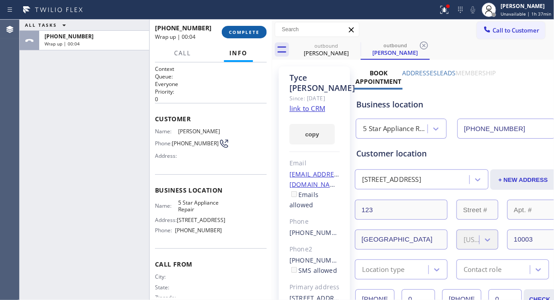
click at [247, 27] on button "COMPLETE" at bounding box center [244, 32] width 45 height 12
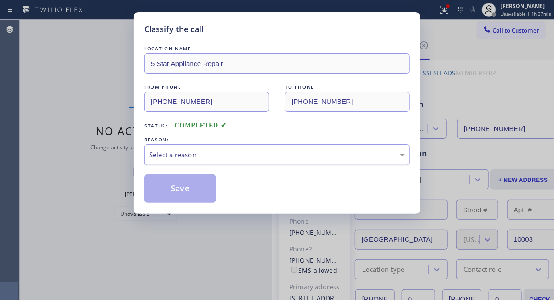
click at [248, 163] on div "Select a reason" at bounding box center [276, 154] width 265 height 21
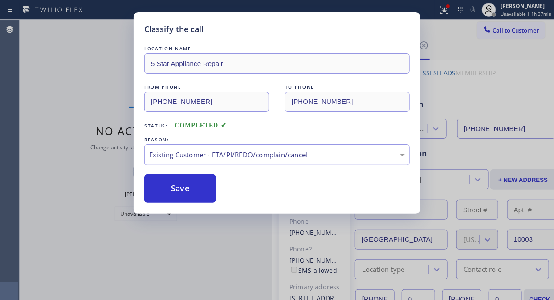
drag, startPoint x: 201, startPoint y: 185, endPoint x: 102, endPoint y: 8, distance: 203.4
click at [200, 185] on button "Save" at bounding box center [180, 188] width 72 height 29
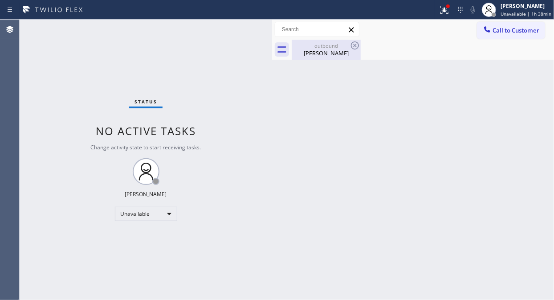
click at [335, 50] on div "[PERSON_NAME]" at bounding box center [326, 53] width 67 height 8
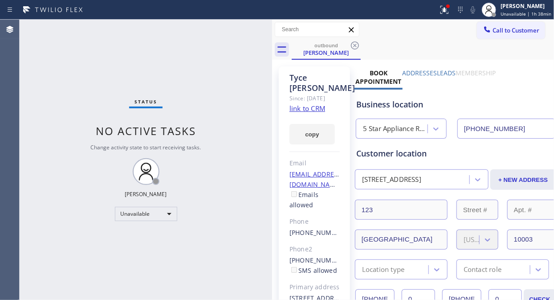
drag, startPoint x: 354, startPoint y: 45, endPoint x: 381, endPoint y: 36, distance: 29.0
click at [355, 45] on icon at bounding box center [355, 45] width 11 height 11
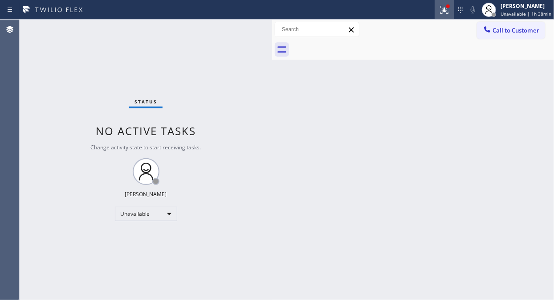
click at [450, 12] on icon at bounding box center [444, 9] width 11 height 11
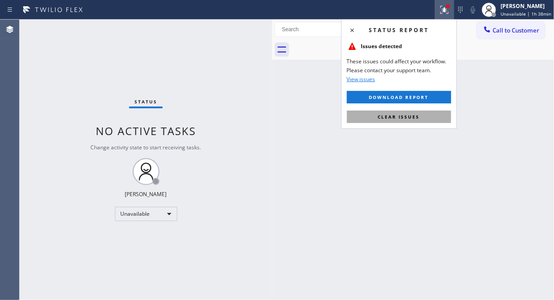
click at [414, 113] on button "Clear issues" at bounding box center [399, 116] width 104 height 12
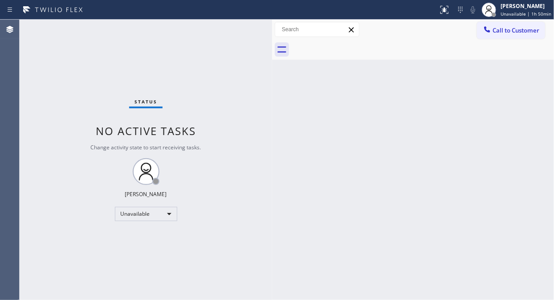
click at [77, 69] on div "Status No active tasks Change activity state to start receiving tasks. [PERSON_…" at bounding box center [146, 160] width 253 height 280
click at [485, 25] on icon at bounding box center [487, 29] width 9 height 9
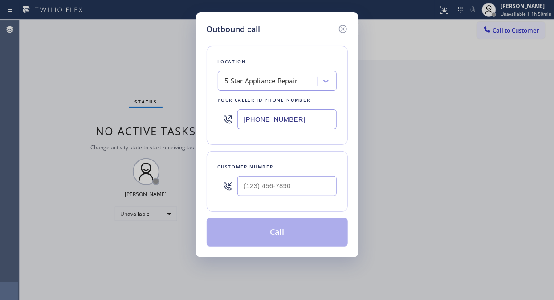
click at [221, 82] on div "5 Star Appliance Repair" at bounding box center [268, 81] width 97 height 16
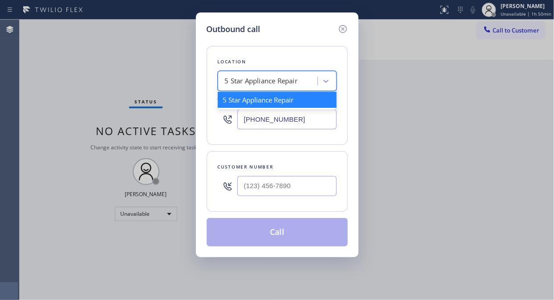
paste input "[US_STATE] Appliance Repair Yonkers"
type input "[US_STATE] Appliance Repair Yonkers"
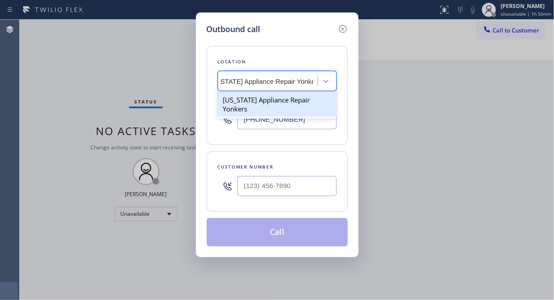
click at [274, 101] on div "[US_STATE] Appliance Repair Yonkers" at bounding box center [277, 104] width 119 height 25
type input "[PHONE_NUMBER]"
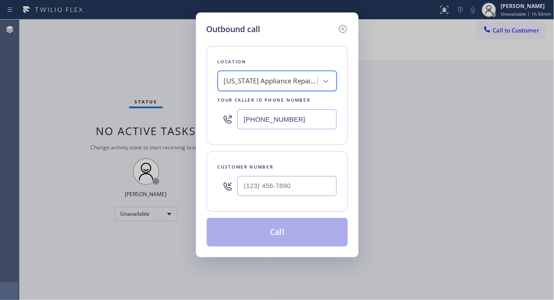
scroll to position [0, 1]
click at [243, 189] on input "(___) ___-____" at bounding box center [286, 186] width 99 height 20
paste input "646) 934-0323"
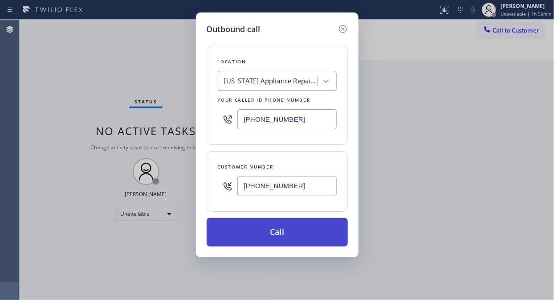
type input "[PHONE_NUMBER]"
click at [276, 232] on button "Call" at bounding box center [277, 232] width 141 height 29
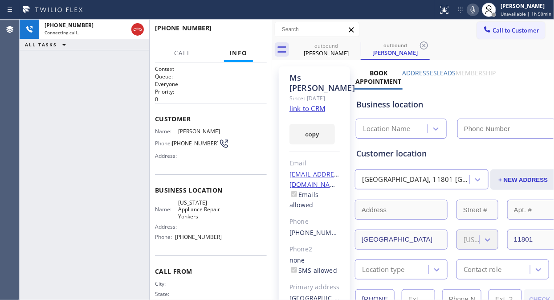
type input "[PHONE_NUMBER]"
click at [81, 126] on div "[PHONE_NUMBER] Connecting call… ALL TASKS ALL TASKS ACTIVE TASKS TASKS IN WRAP …" at bounding box center [85, 160] width 130 height 280
click at [243, 29] on span "HANG UP" at bounding box center [246, 32] width 27 height 6
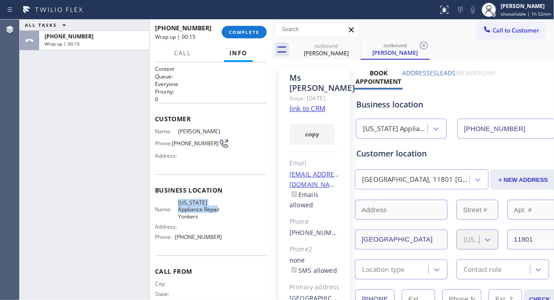
copy span "[US_STATE] Appliance Repair"
drag, startPoint x: 194, startPoint y: 216, endPoint x: 175, endPoint y: 203, distance: 22.6
click at [175, 203] on div "Name: [US_STATE] Appliance Repair Yonkers" at bounding box center [188, 209] width 67 height 20
click at [234, 28] on button "COMPLETE" at bounding box center [244, 32] width 45 height 12
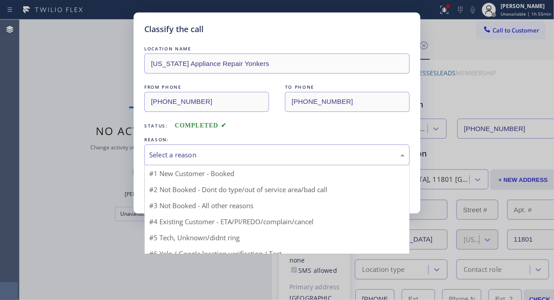
click at [257, 152] on div "Select a reason" at bounding box center [277, 155] width 256 height 10
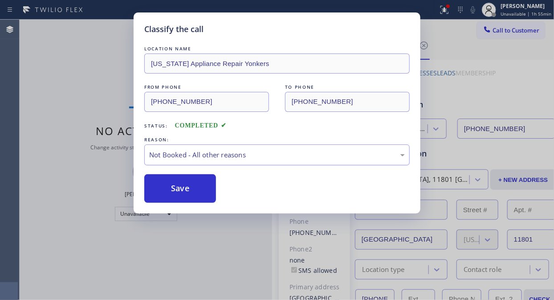
click at [253, 156] on div "Not Booked - All other reasons" at bounding box center [277, 155] width 256 height 10
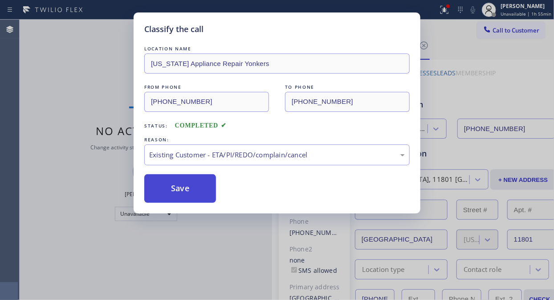
click at [207, 192] on button "Save" at bounding box center [180, 188] width 72 height 29
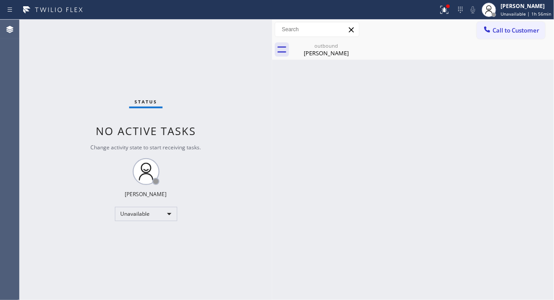
click at [0, 0] on icon at bounding box center [0, 0] width 0 height 0
click at [435, 10] on div at bounding box center [219, 10] width 431 height 14
click at [448, 9] on icon at bounding box center [445, 10] width 8 height 8
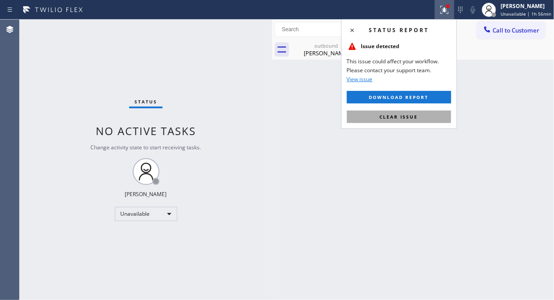
click at [406, 117] on span "Clear issue" at bounding box center [399, 117] width 38 height 6
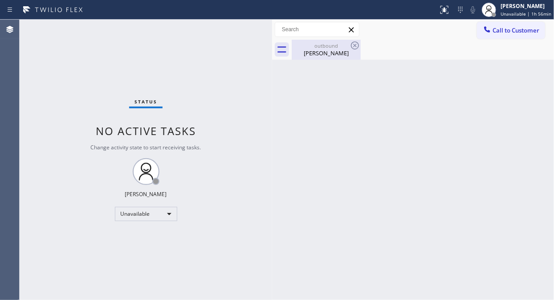
click at [336, 56] on div "[PERSON_NAME]" at bounding box center [326, 53] width 67 height 8
click at [510, 30] on span "Call to Customer" at bounding box center [516, 30] width 47 height 8
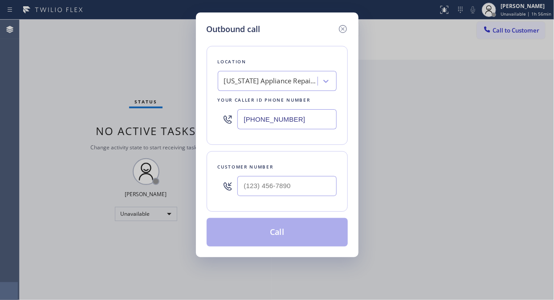
click at [275, 82] on div "[US_STATE] Appliance Repair Yonkers" at bounding box center [271, 81] width 94 height 10
type input "5 star appliance repair"
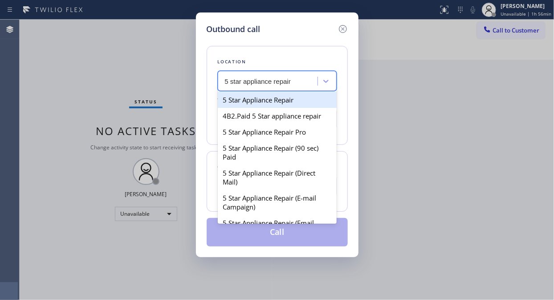
click at [276, 101] on div "5 Star Appliance Repair" at bounding box center [277, 100] width 119 height 16
type input "[PHONE_NUMBER]"
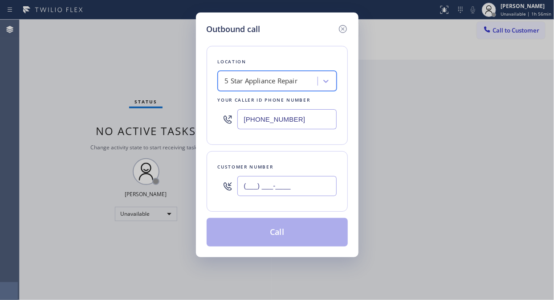
click at [265, 193] on input "(___) ___-____" at bounding box center [286, 186] width 99 height 20
paste input "310) 498-4788"
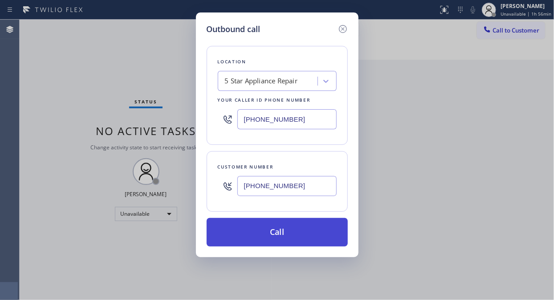
type input "[PHONE_NUMBER]"
click at [279, 244] on button "Call" at bounding box center [277, 232] width 141 height 29
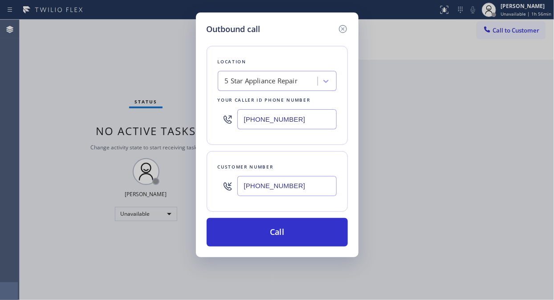
drag, startPoint x: 283, startPoint y: 235, endPoint x: 367, endPoint y: 34, distance: 217.4
click at [284, 235] on button "Call" at bounding box center [277, 232] width 141 height 29
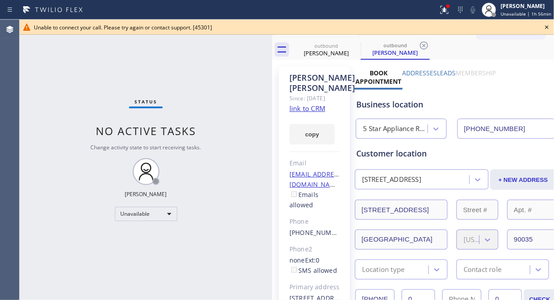
type input "[PHONE_NUMBER]"
click at [546, 25] on icon at bounding box center [547, 27] width 11 height 11
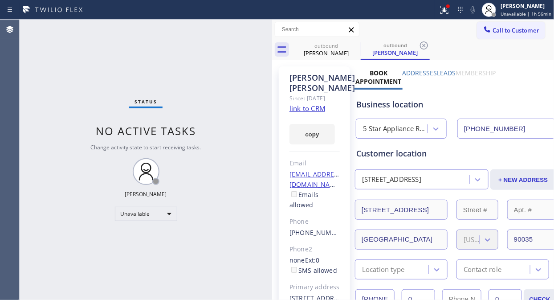
click at [509, 35] on button "Call to Customer" at bounding box center [511, 30] width 68 height 17
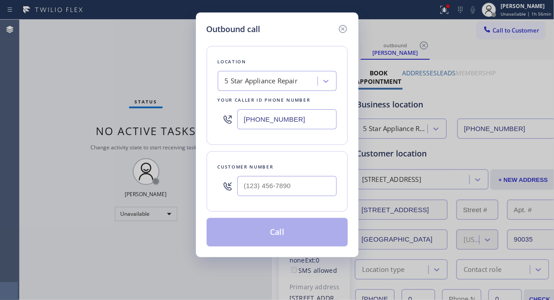
click at [233, 182] on div at bounding box center [228, 185] width 20 height 29
click at [237, 184] on div at bounding box center [228, 185] width 20 height 29
click at [241, 188] on input "(___) ___-____" at bounding box center [286, 186] width 99 height 20
paste input "310) 472-0366"
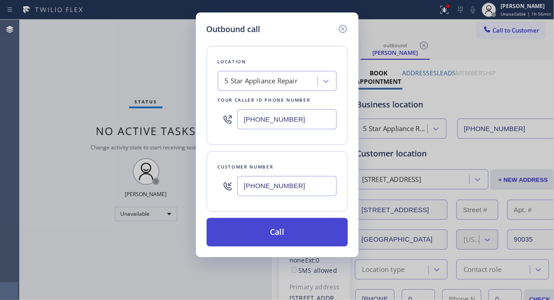
type input "[PHONE_NUMBER]"
click at [303, 238] on button "Call" at bounding box center [277, 232] width 141 height 29
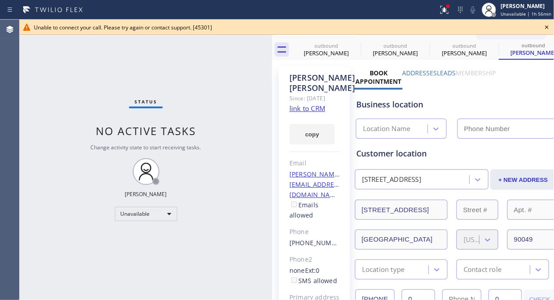
type input "[PHONE_NUMBER]"
click at [547, 27] on icon at bounding box center [547, 27] width 4 height 4
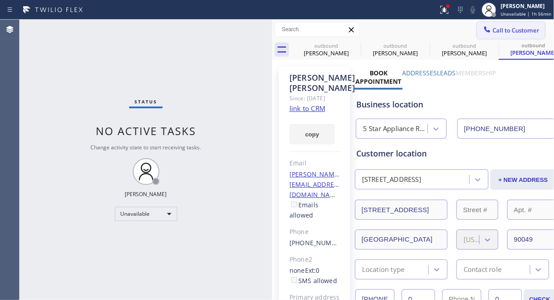
click at [514, 30] on span "Call to Customer" at bounding box center [516, 30] width 47 height 8
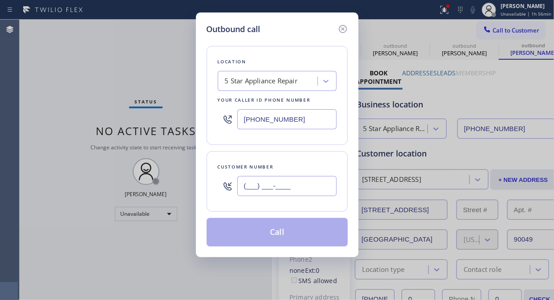
click at [240, 184] on input "(___) ___-____" at bounding box center [286, 186] width 99 height 20
paste input "858) 755-7145"
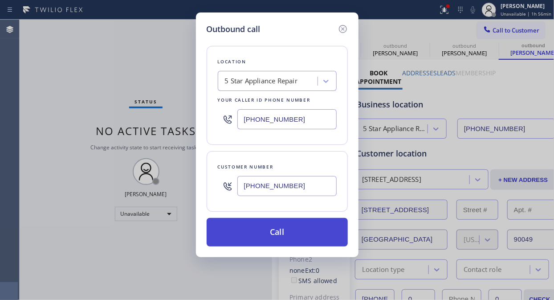
type input "[PHONE_NUMBER]"
click at [282, 224] on button "Call" at bounding box center [277, 232] width 141 height 29
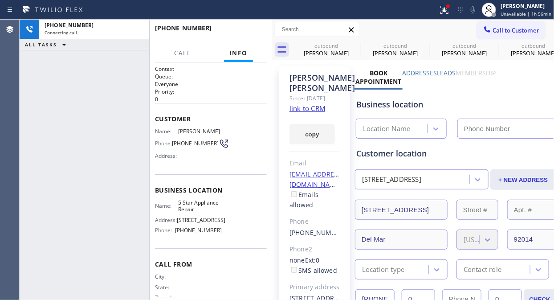
type input "[PHONE_NUMBER]"
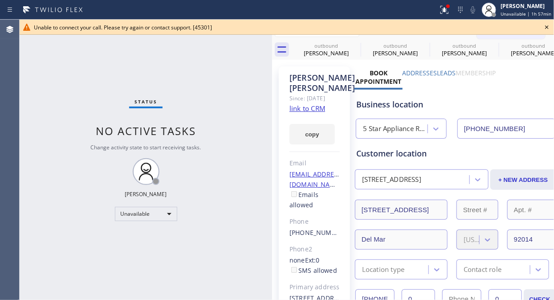
click at [548, 25] on icon at bounding box center [547, 27] width 11 height 11
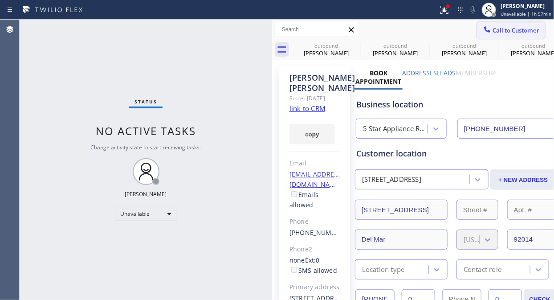
click at [516, 33] on span "Call to Customer" at bounding box center [516, 30] width 47 height 8
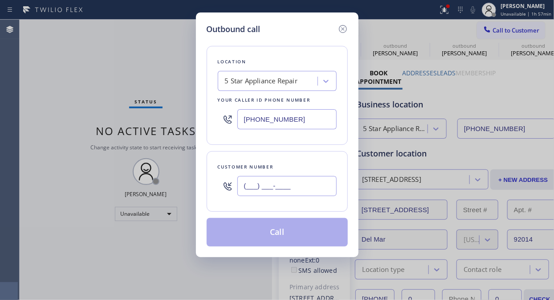
click at [301, 185] on input "(___) ___-____" at bounding box center [286, 186] width 99 height 20
paste input "212) 692-6350"
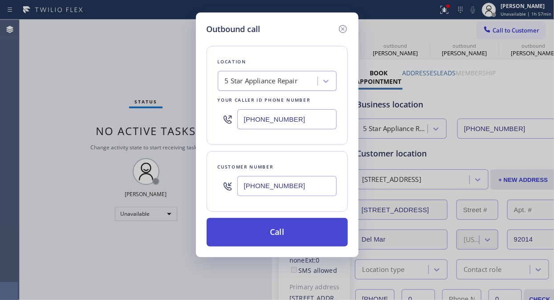
type input "[PHONE_NUMBER]"
click at [303, 232] on button "Call" at bounding box center [277, 232] width 141 height 29
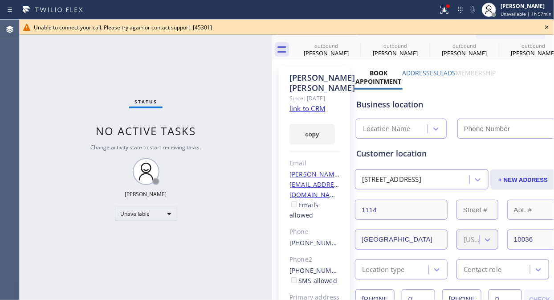
type input "[PHONE_NUMBER]"
click at [449, 11] on icon at bounding box center [444, 9] width 11 height 11
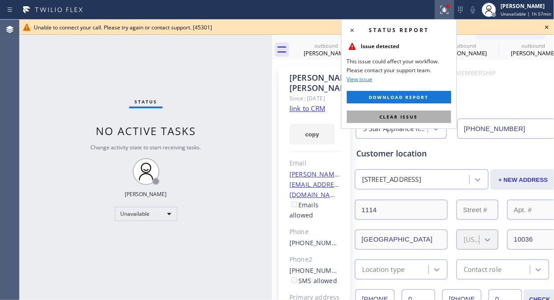
click at [406, 117] on span "Clear issue" at bounding box center [399, 117] width 38 height 6
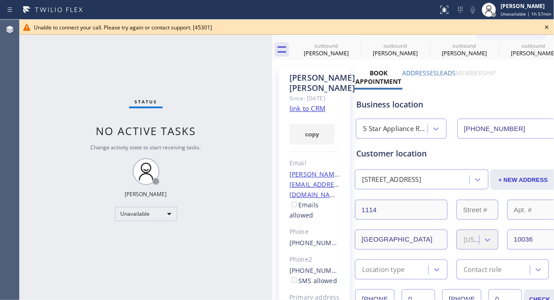
drag, startPoint x: 353, startPoint y: 43, endPoint x: 407, endPoint y: 291, distance: 254.3
click at [0, 0] on icon at bounding box center [0, 0] width 0 height 0
click at [62, 82] on div "Status No active tasks Change activity state to start receiving tasks. [PERSON_…" at bounding box center [146, 160] width 253 height 280
click at [548, 28] on icon at bounding box center [547, 27] width 4 height 4
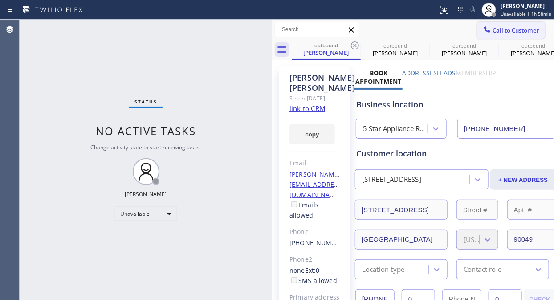
click at [514, 29] on span "Call to Customer" at bounding box center [516, 30] width 47 height 8
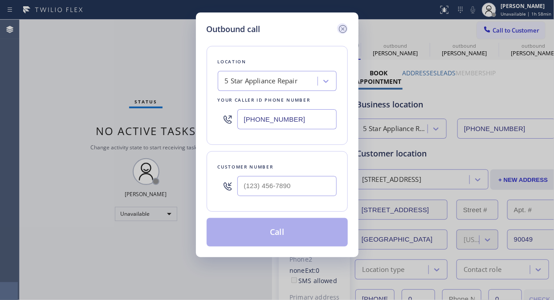
click at [341, 24] on icon at bounding box center [343, 29] width 11 height 11
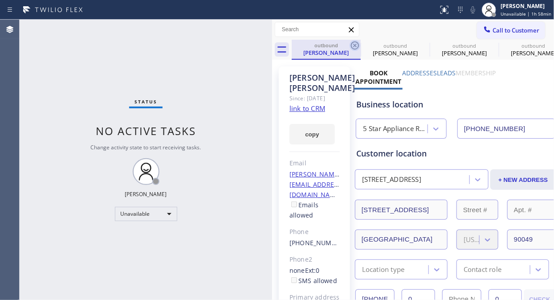
click at [355, 45] on icon at bounding box center [355, 45] width 8 height 8
click at [0, 0] on icon at bounding box center [0, 0] width 0 height 0
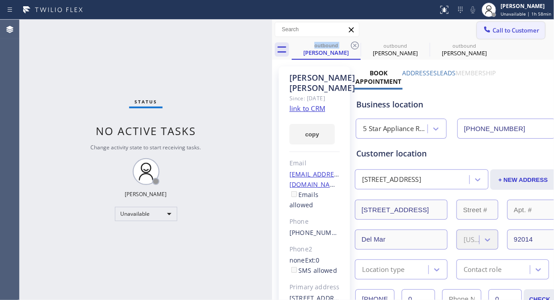
click at [494, 31] on span "Call to Customer" at bounding box center [516, 30] width 47 height 8
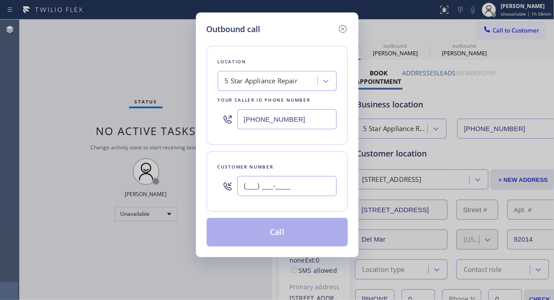
click at [295, 188] on input "(___) ___-____" at bounding box center [286, 186] width 99 height 20
paste input "212) 365-0593"
type input "[PHONE_NUMBER]"
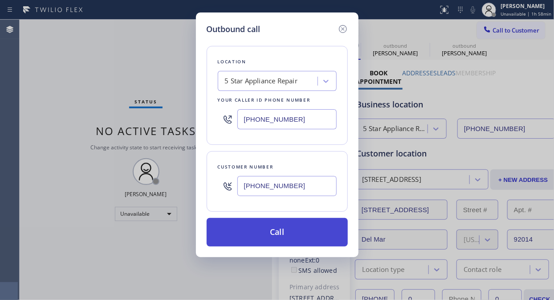
click at [292, 238] on button "Call" at bounding box center [277, 232] width 141 height 29
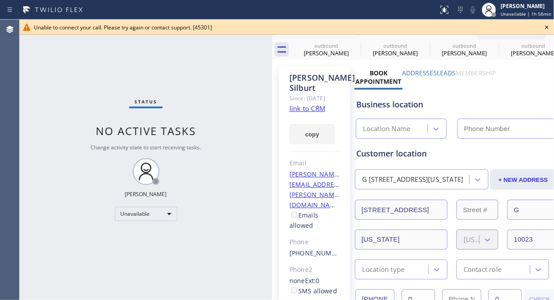
type input "[PHONE_NUMBER]"
click at [65, 101] on div "Status No active tasks Change activity state to start receiving tasks. [PERSON_…" at bounding box center [146, 160] width 253 height 280
click at [543, 25] on icon at bounding box center [547, 27] width 11 height 11
